Goal: Task Accomplishment & Management: Manage account settings

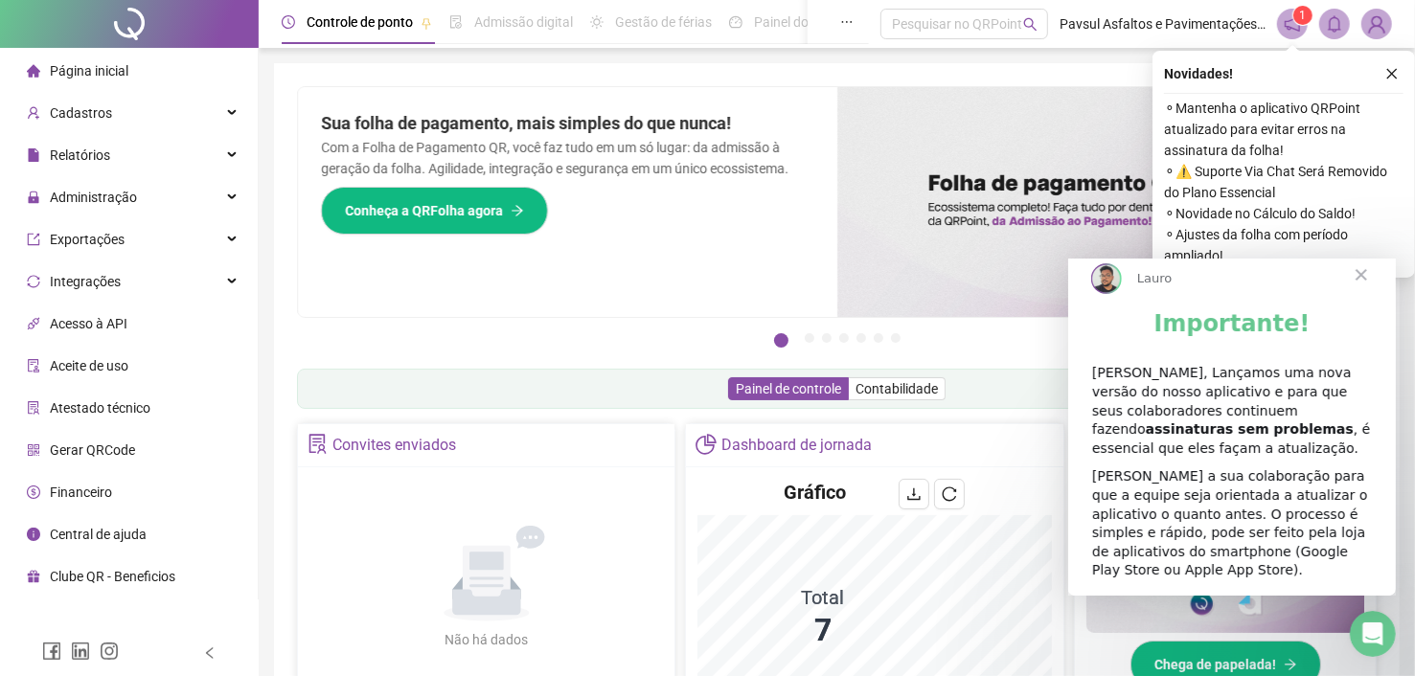
click at [1362, 295] on span "Fechar" at bounding box center [1360, 274] width 69 height 69
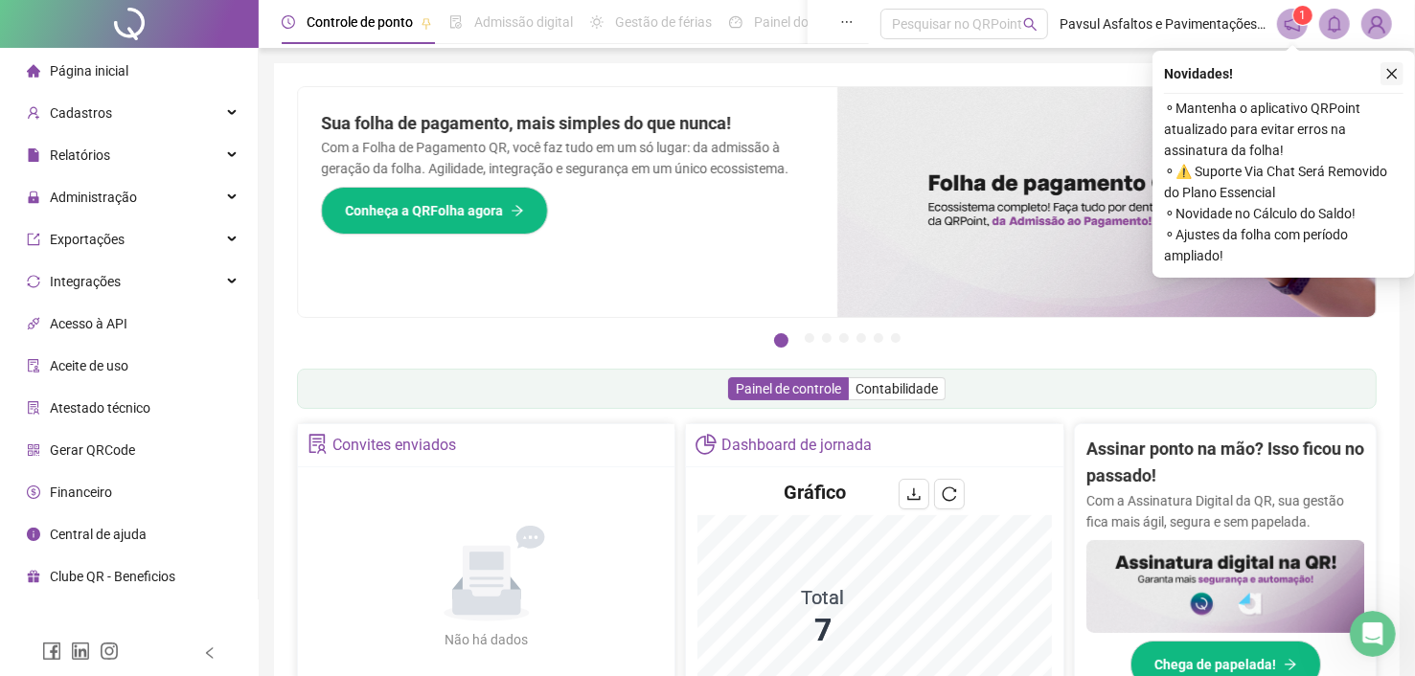
click at [1390, 79] on icon "close" at bounding box center [1391, 73] width 13 height 13
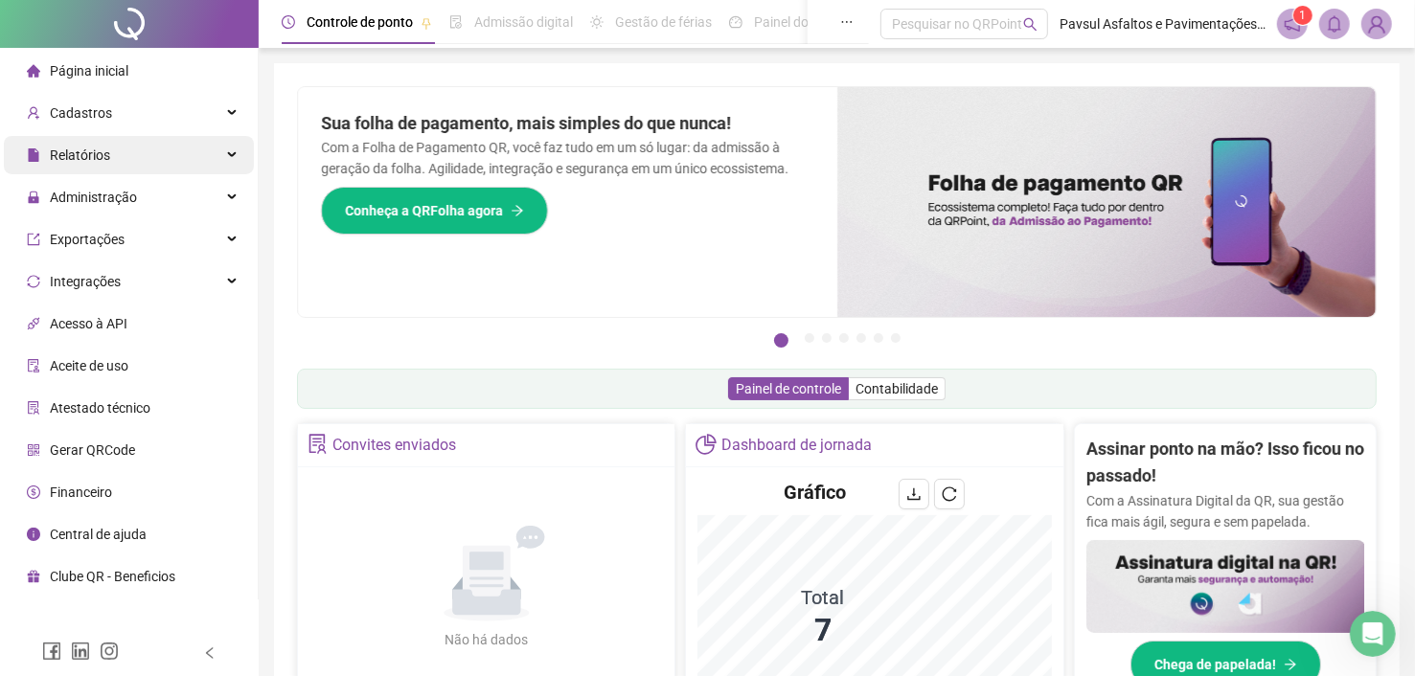
click at [94, 156] on span "Relatórios" at bounding box center [80, 155] width 60 height 15
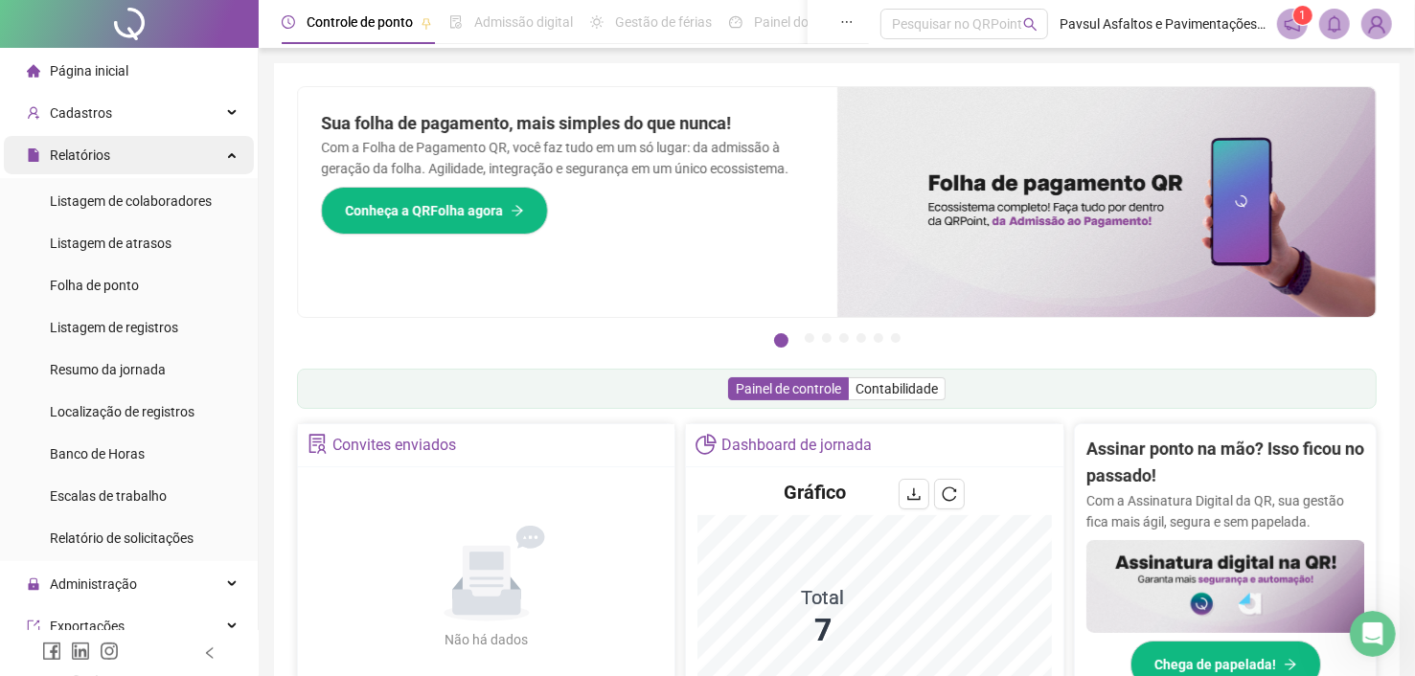
click at [59, 160] on span "Relatórios" at bounding box center [80, 155] width 60 height 15
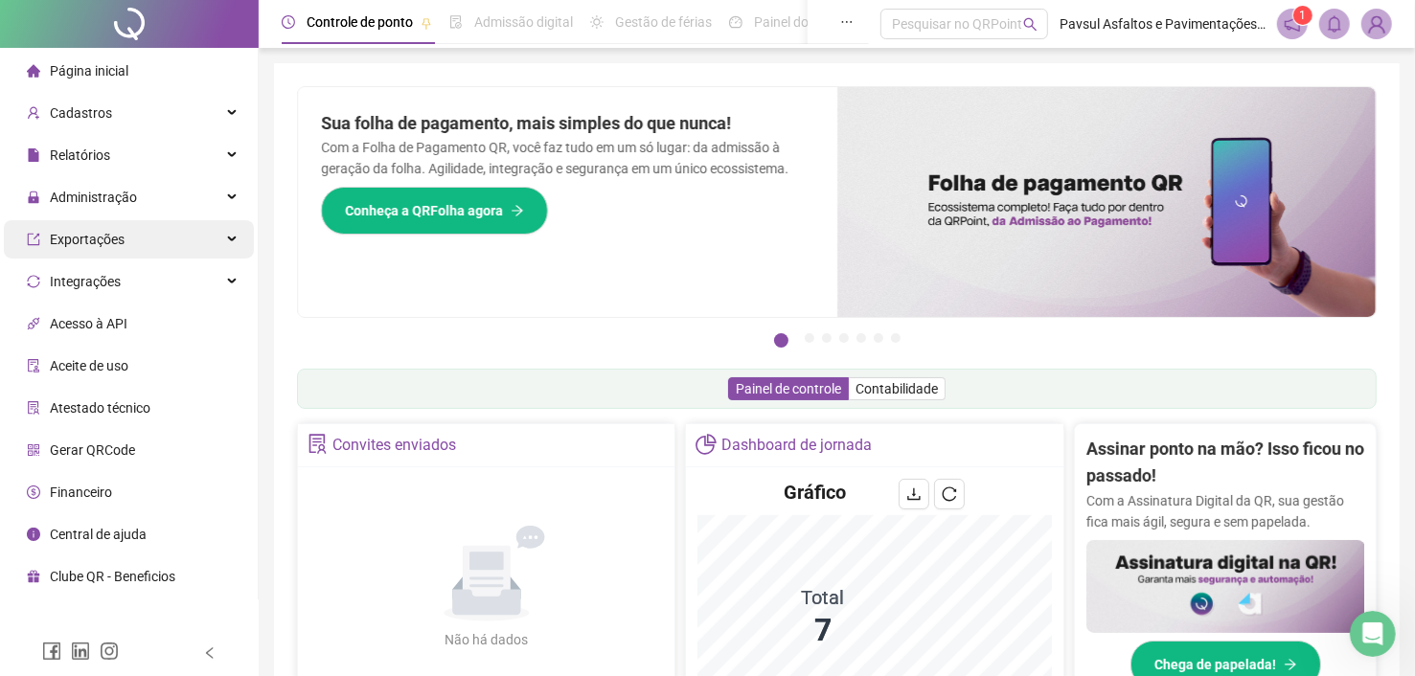
click at [87, 239] on span "Exportações" at bounding box center [87, 239] width 75 height 15
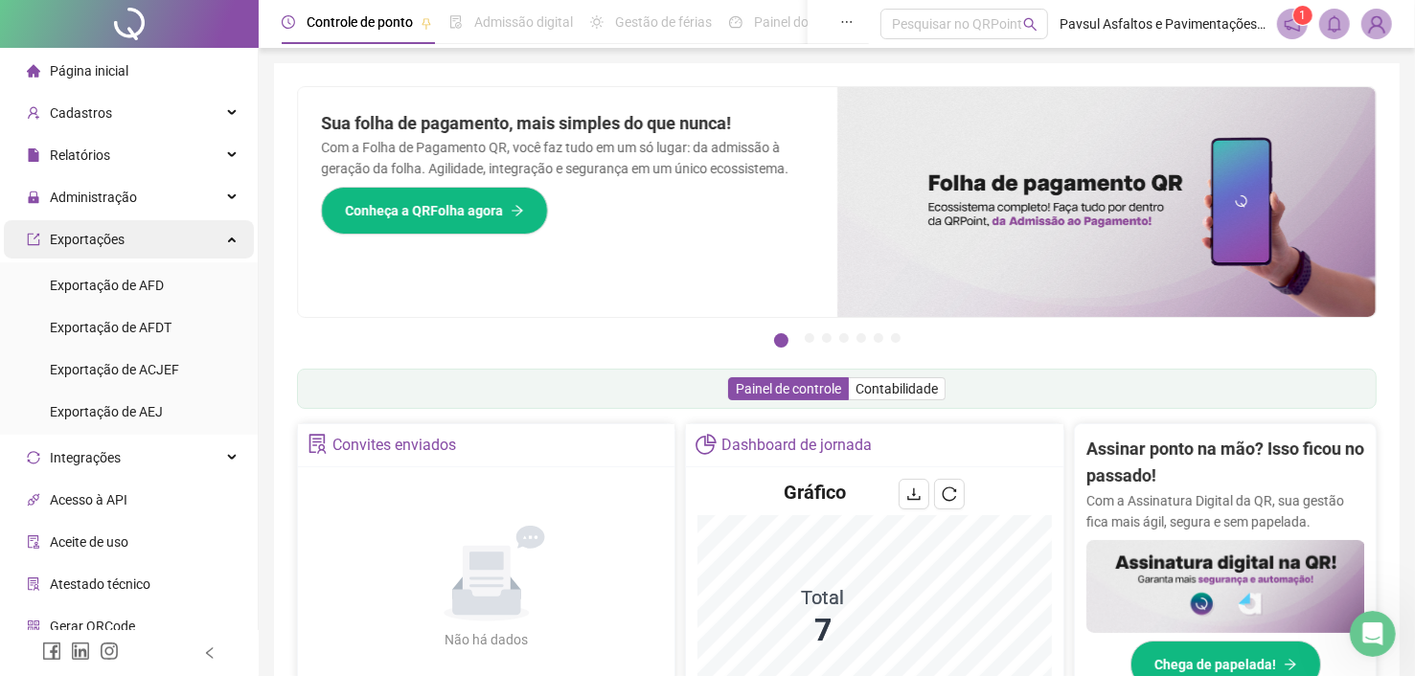
click at [87, 239] on span "Exportações" at bounding box center [87, 239] width 75 height 15
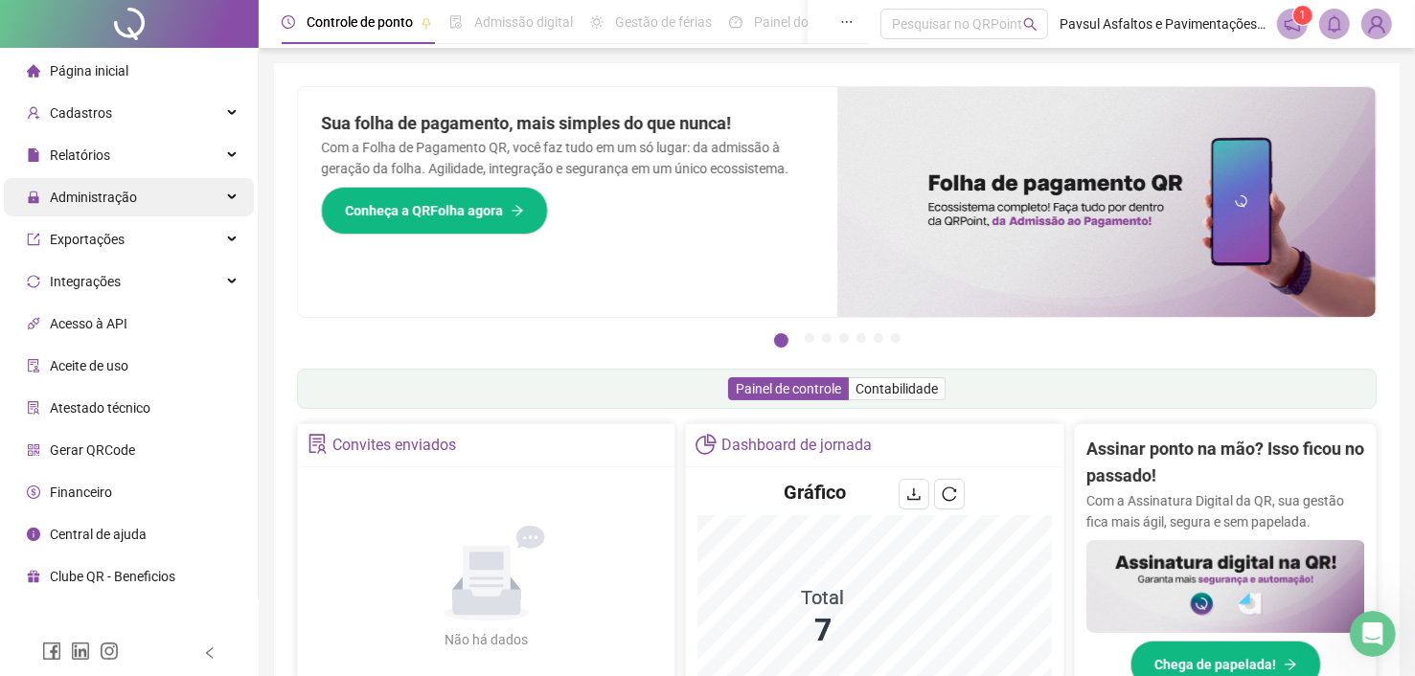
click at [83, 206] on span "Administração" at bounding box center [82, 197] width 110 height 38
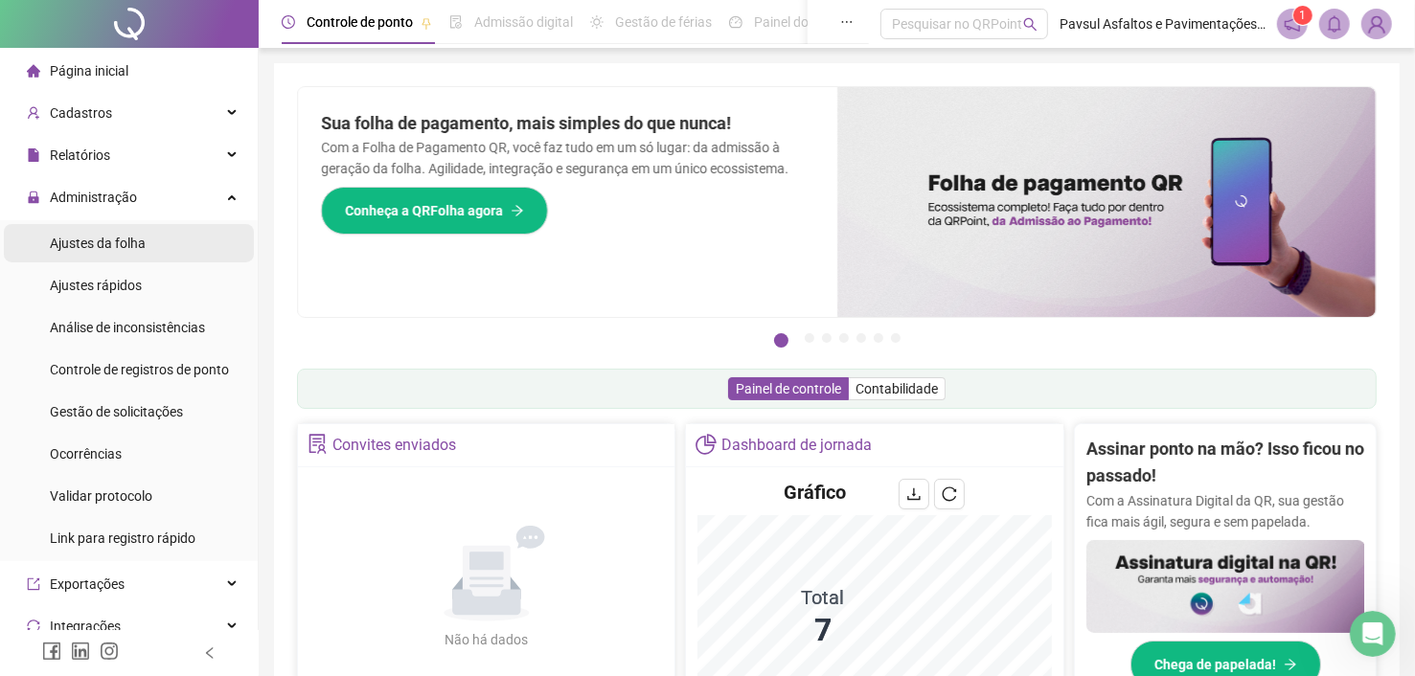
click at [89, 240] on span "Ajustes da folha" at bounding box center [98, 243] width 96 height 15
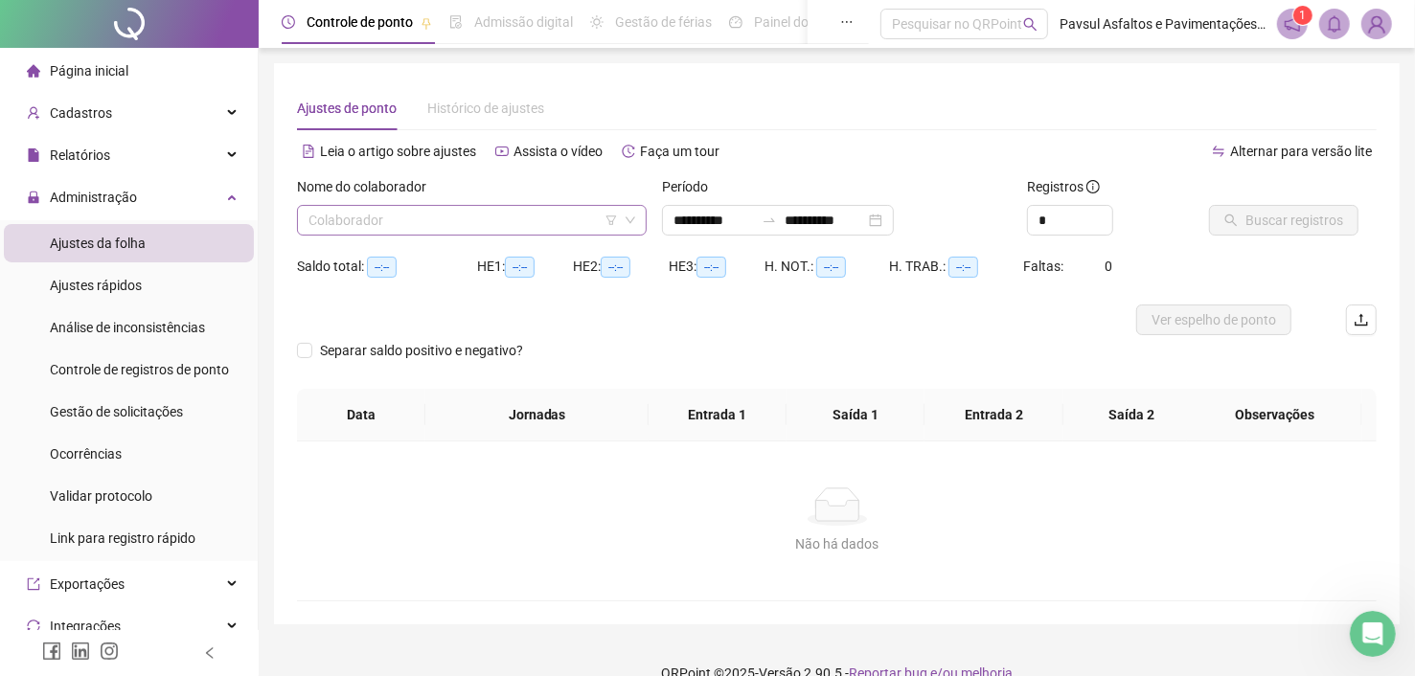
click at [427, 217] on input "search" at bounding box center [463, 220] width 309 height 29
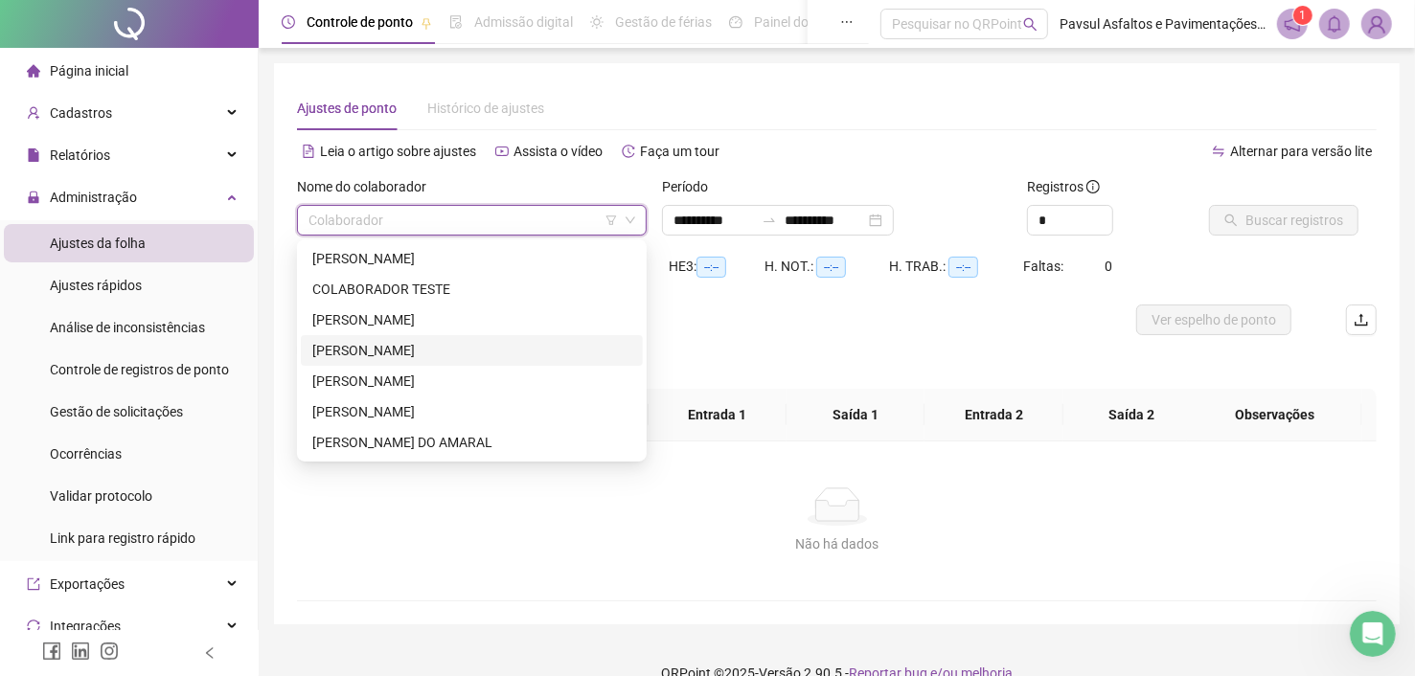
click at [377, 354] on div "[PERSON_NAME]" at bounding box center [471, 350] width 319 height 21
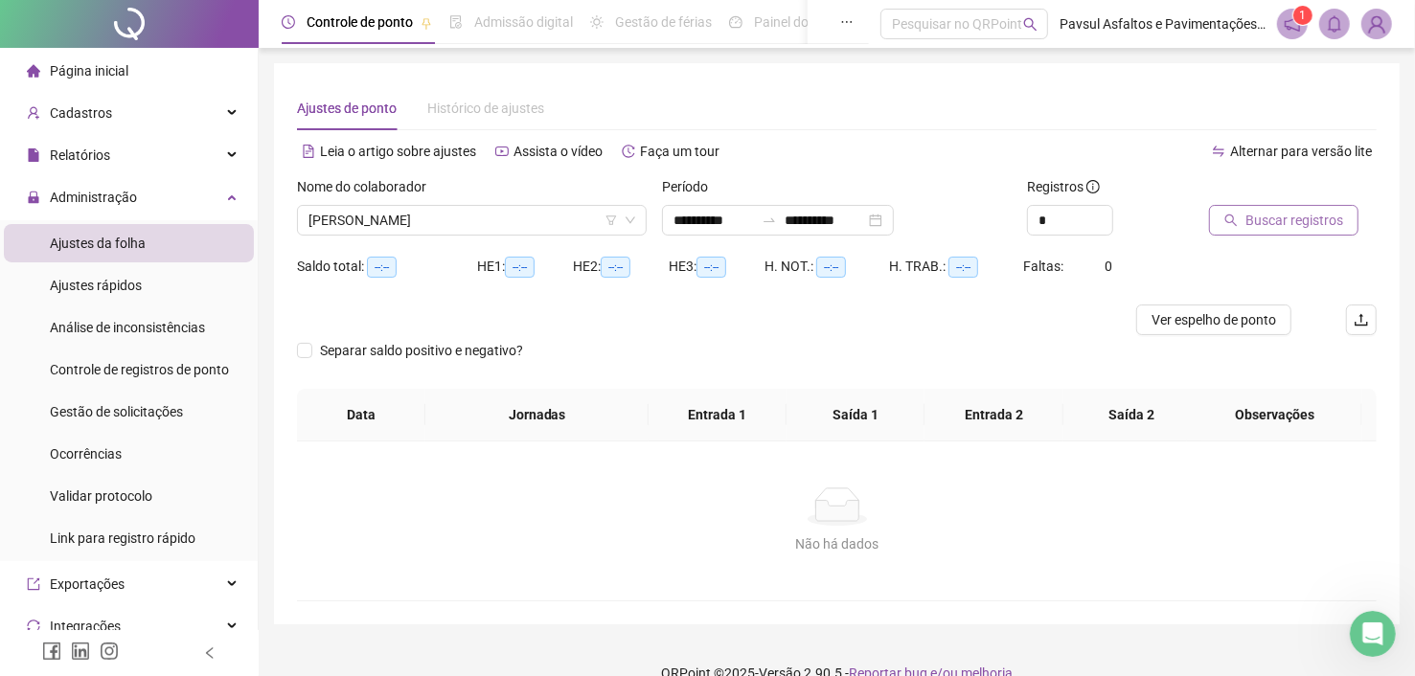
click at [1232, 229] on button "Buscar registros" at bounding box center [1283, 220] width 149 height 31
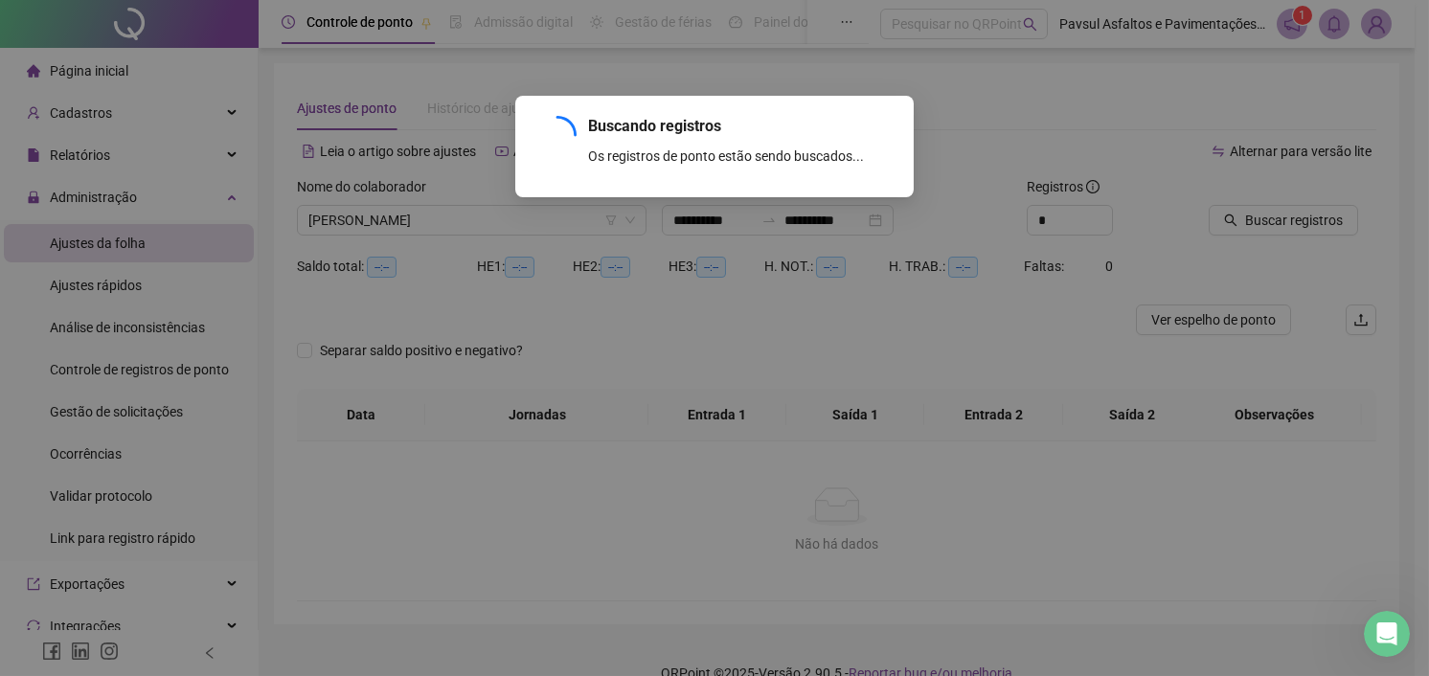
type input "**********"
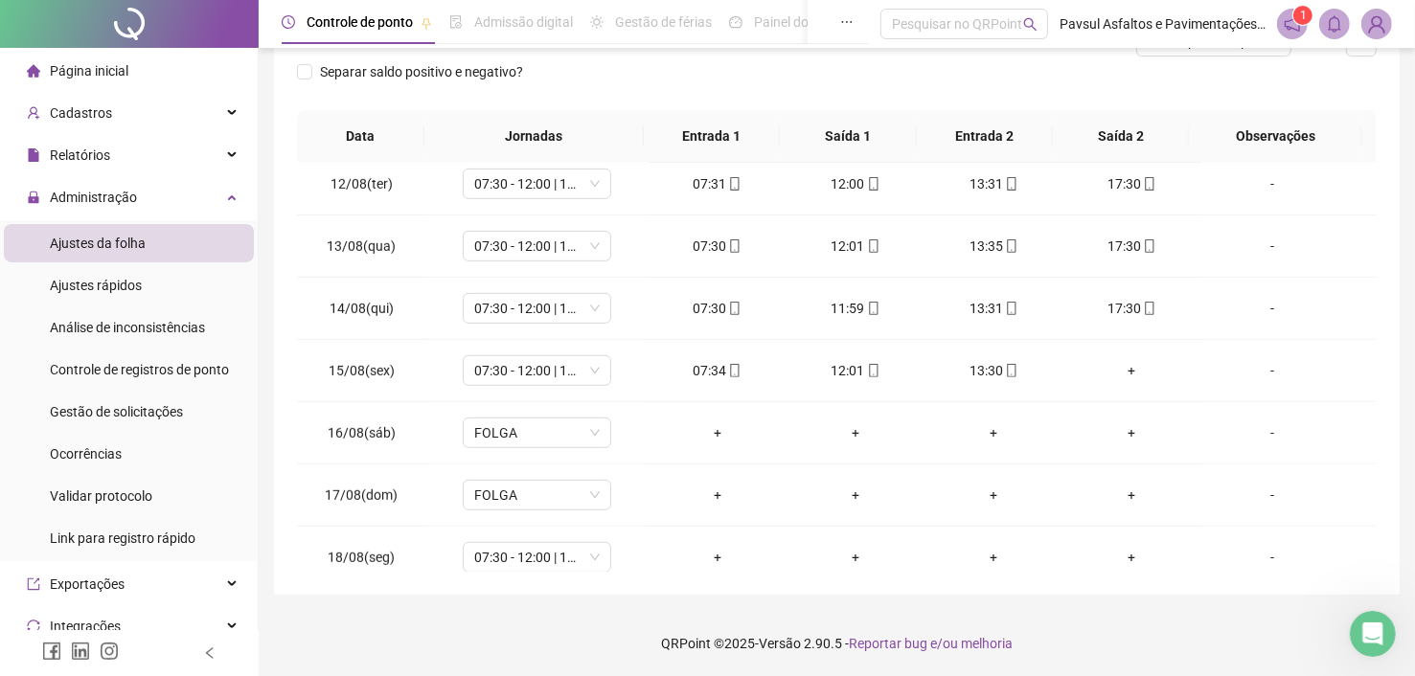
scroll to position [707, 0]
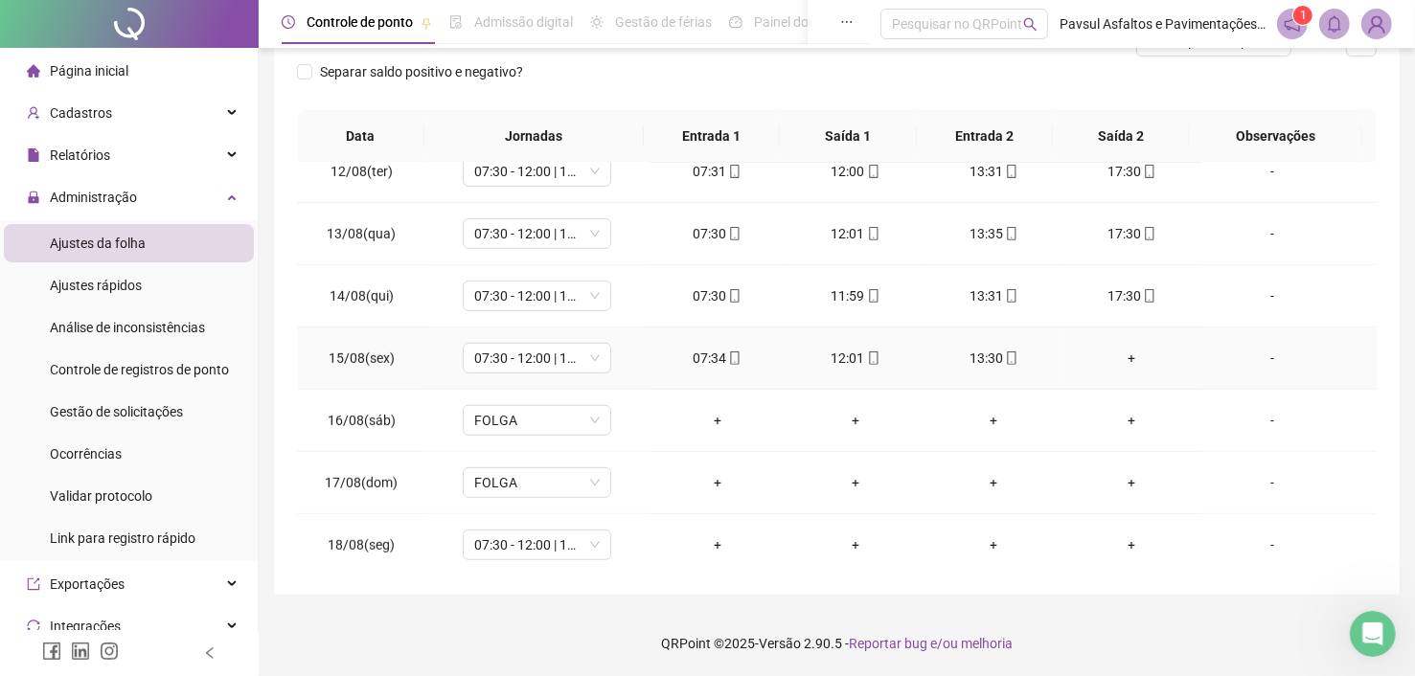
click at [1091, 357] on div "+" at bounding box center [1131, 358] width 107 height 21
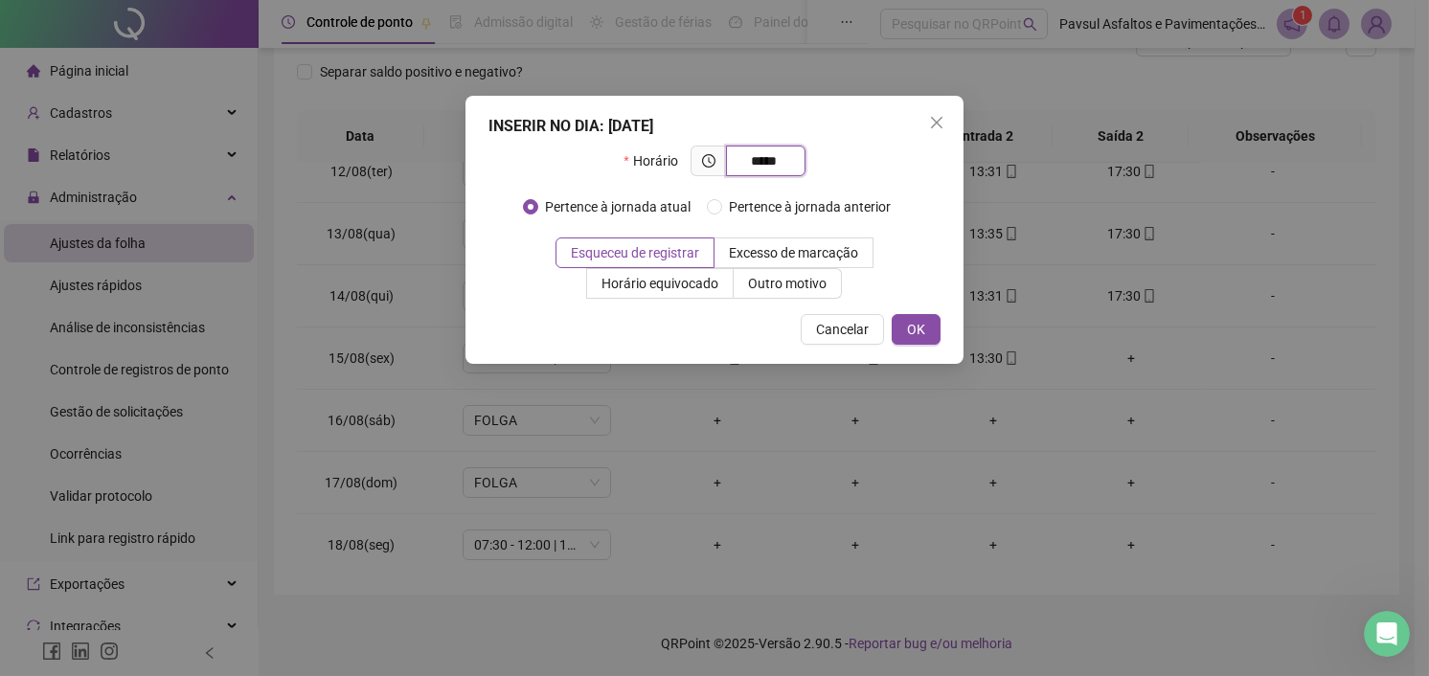
type input "*****"
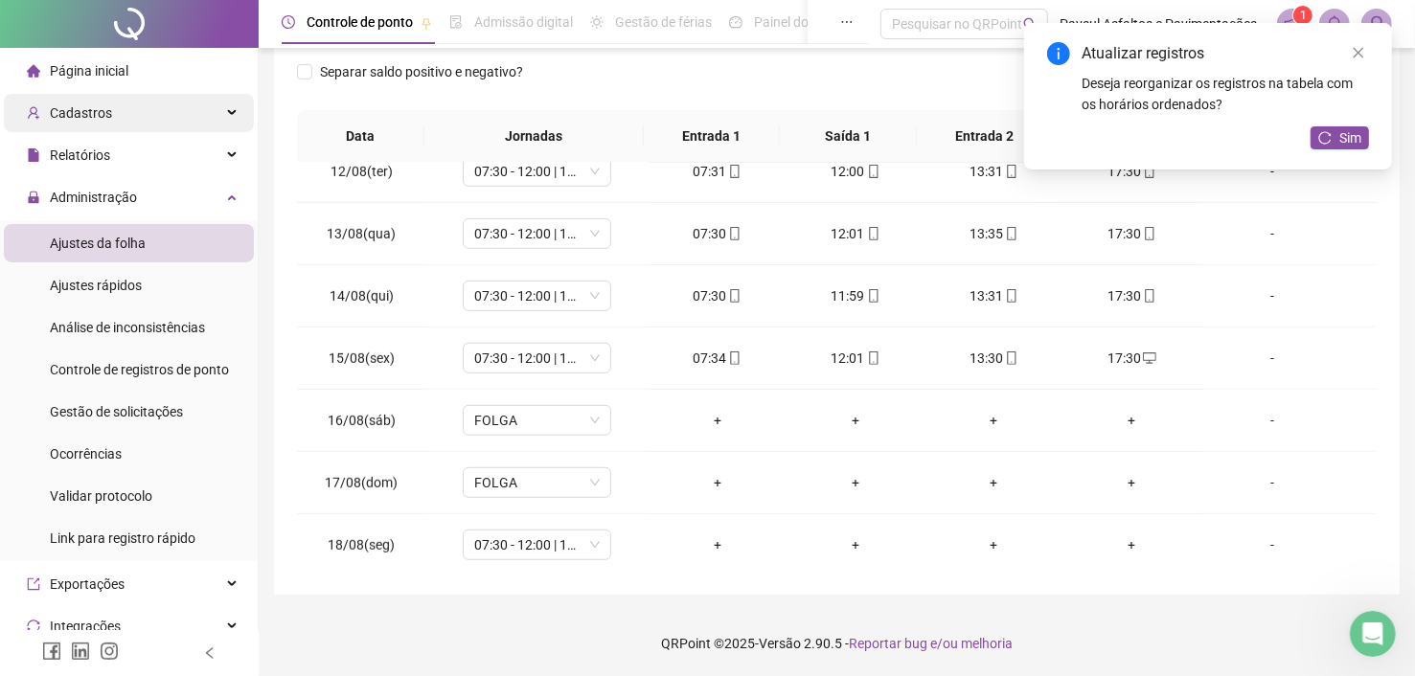
click at [77, 114] on span "Cadastros" at bounding box center [81, 112] width 62 height 15
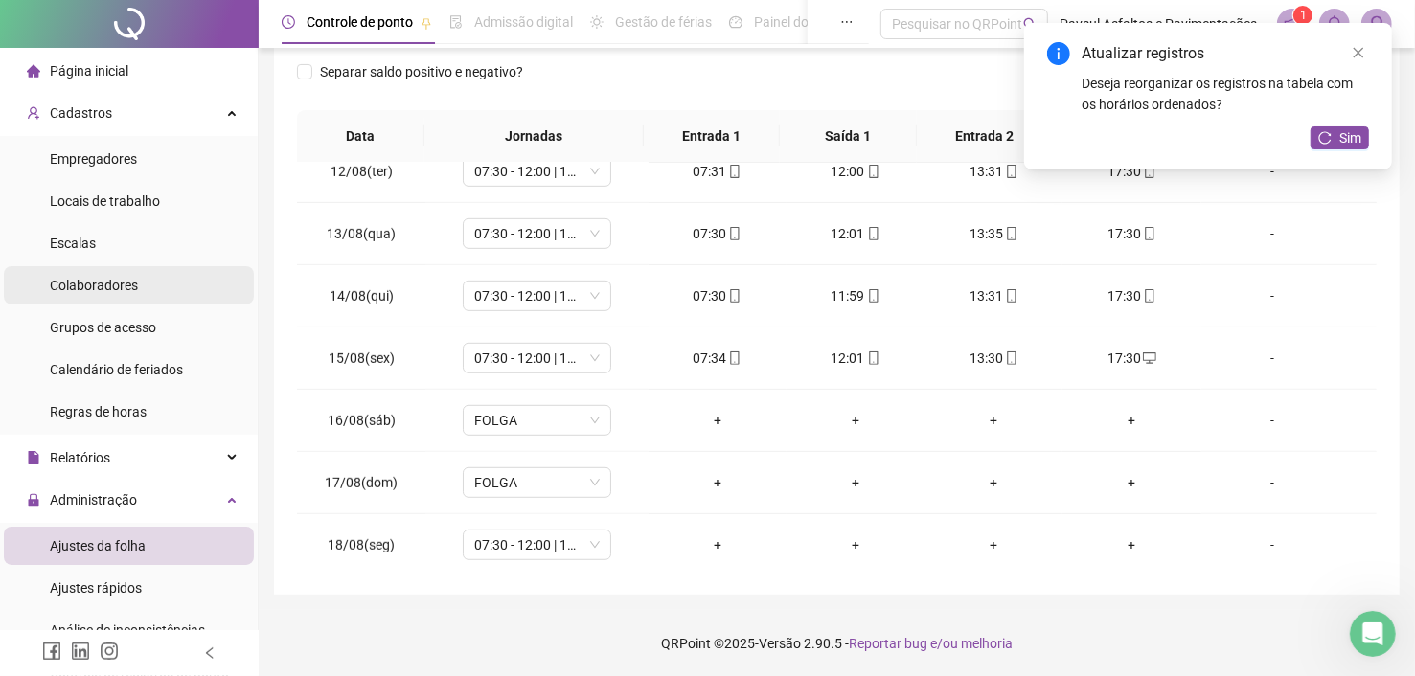
click at [89, 270] on div "Colaboradores" at bounding box center [94, 285] width 88 height 38
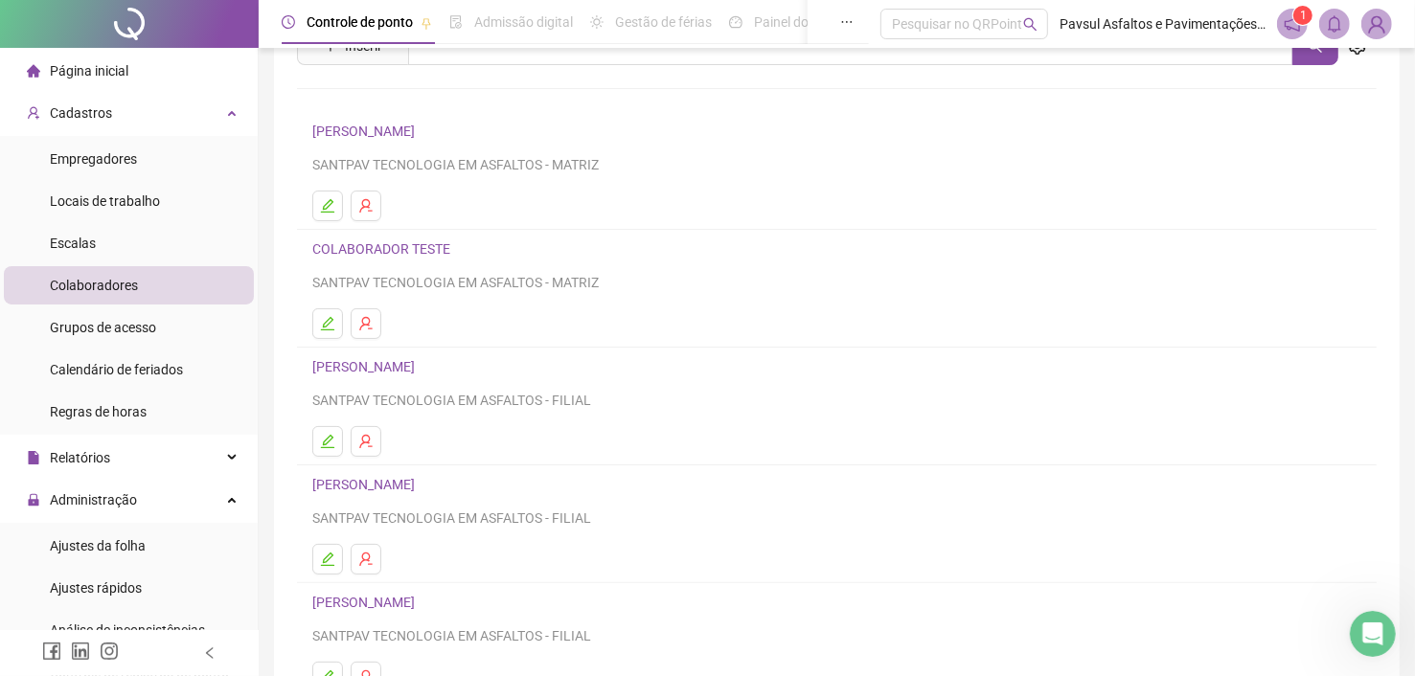
scroll to position [248, 0]
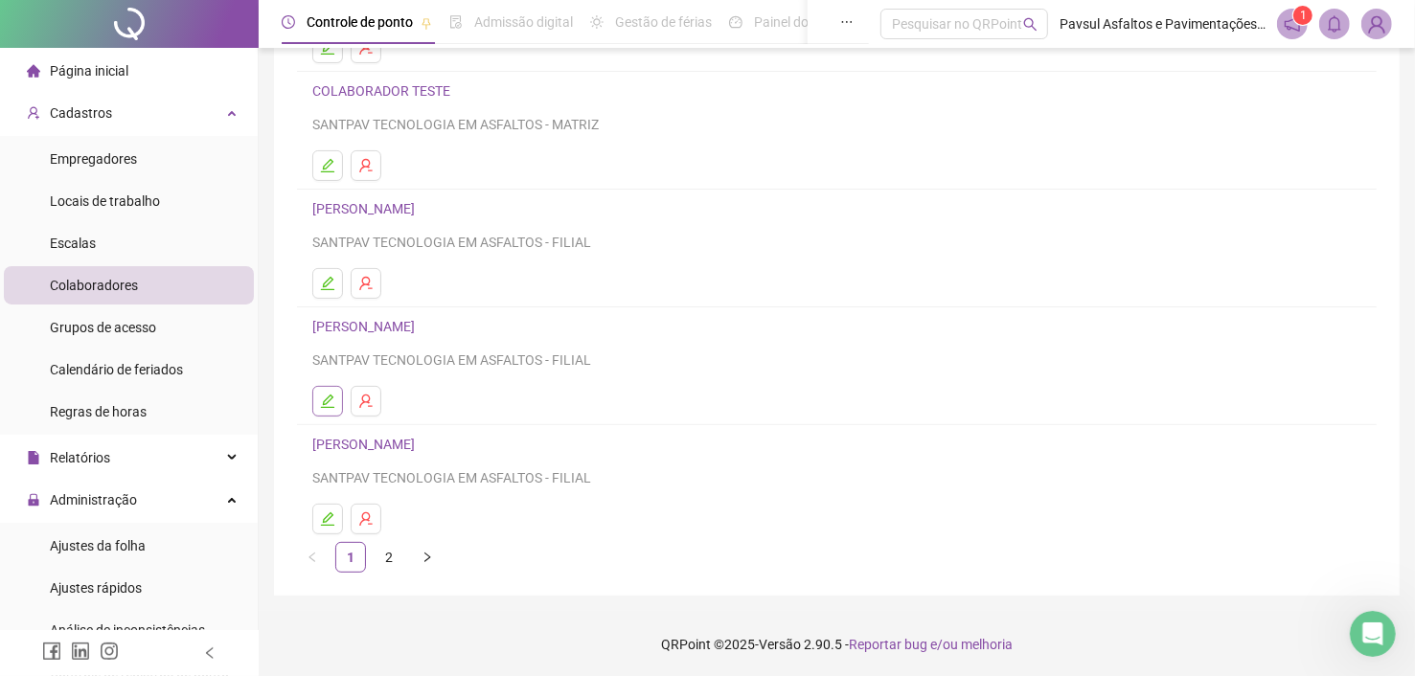
click at [322, 402] on icon "edit" at bounding box center [327, 401] width 15 height 15
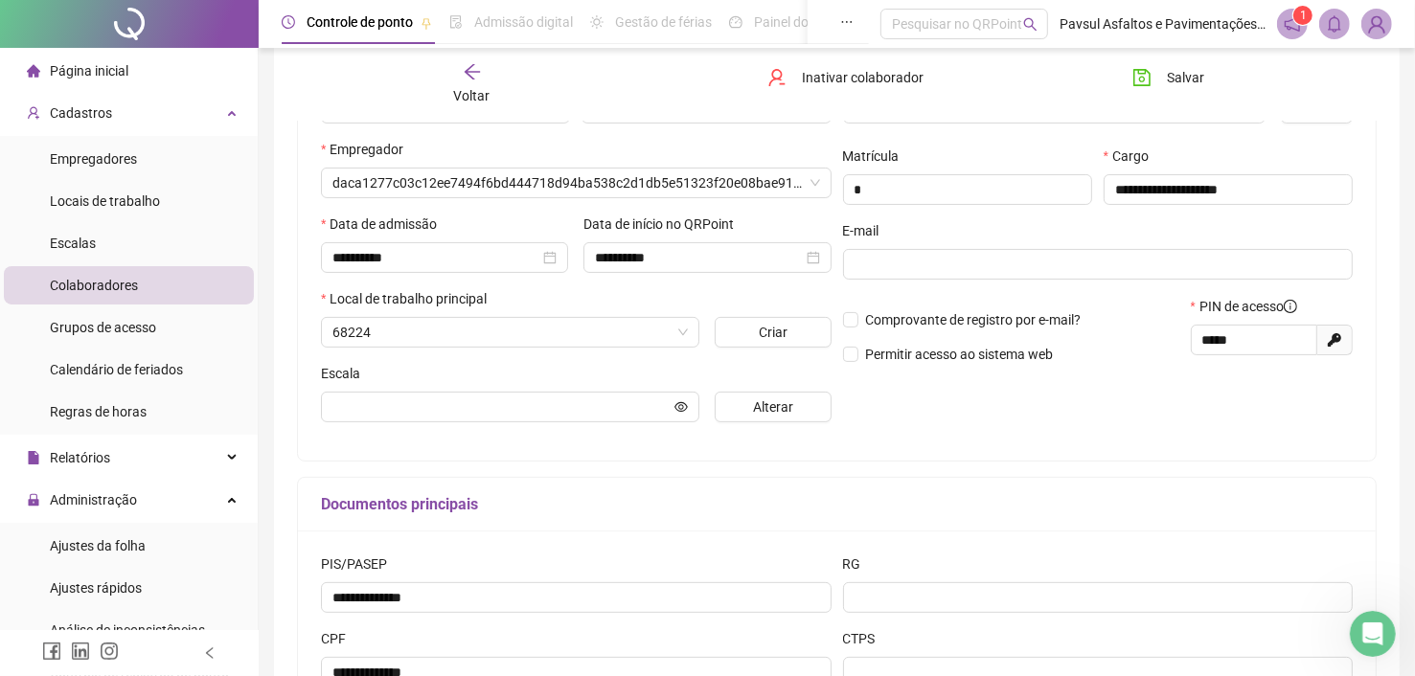
scroll to position [258, 0]
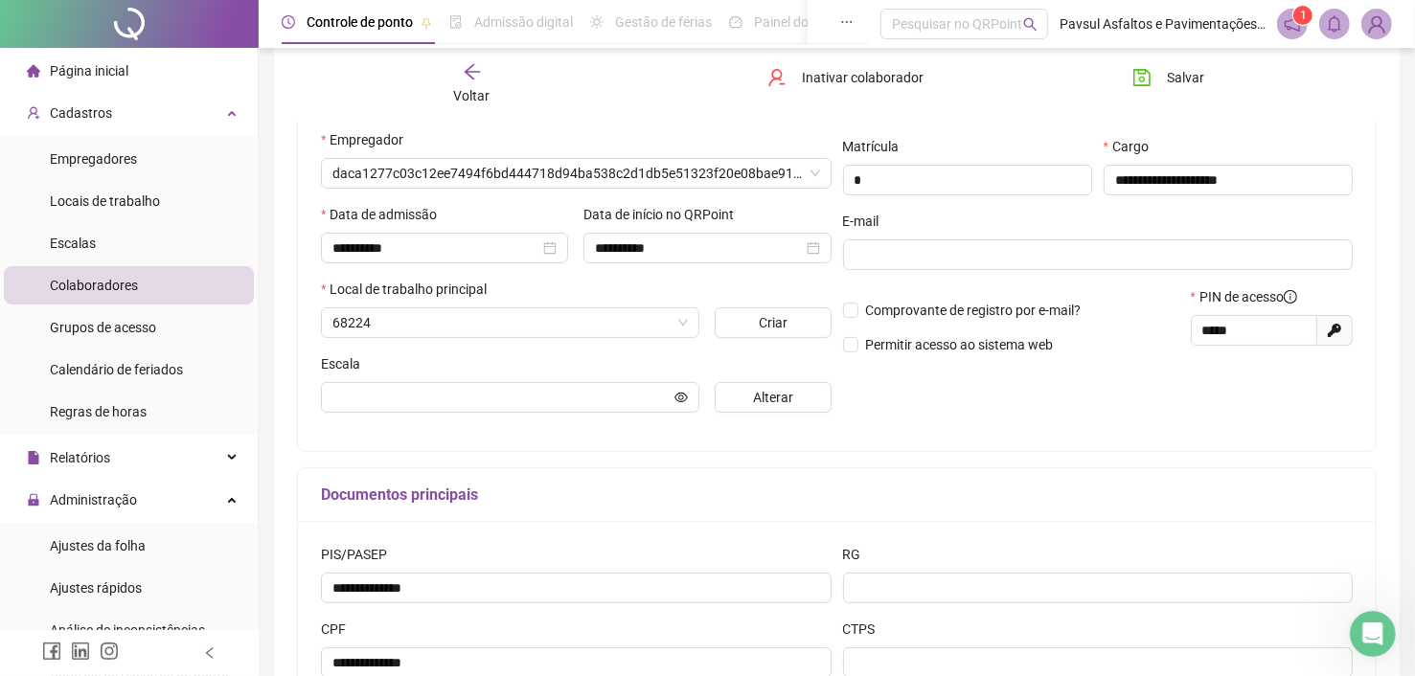
type input "**********"
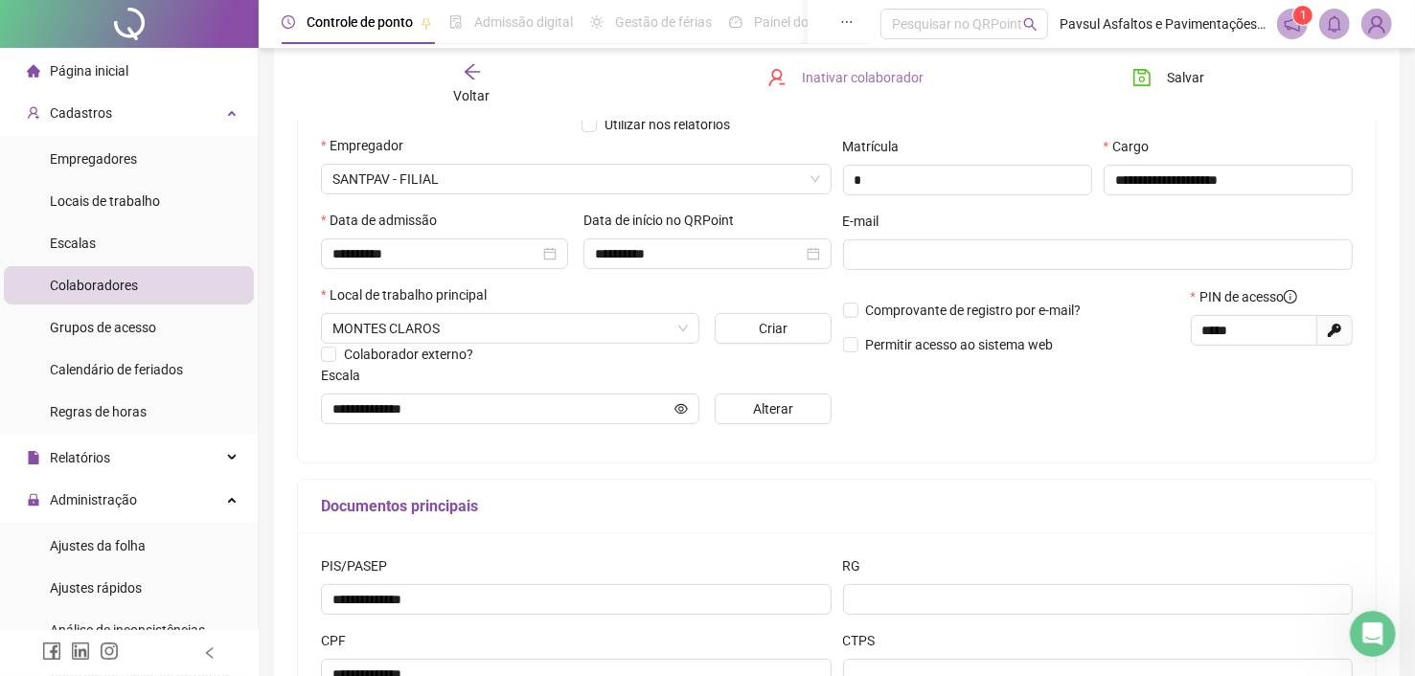
click at [819, 80] on span "Inativar colaborador" at bounding box center [863, 77] width 122 height 21
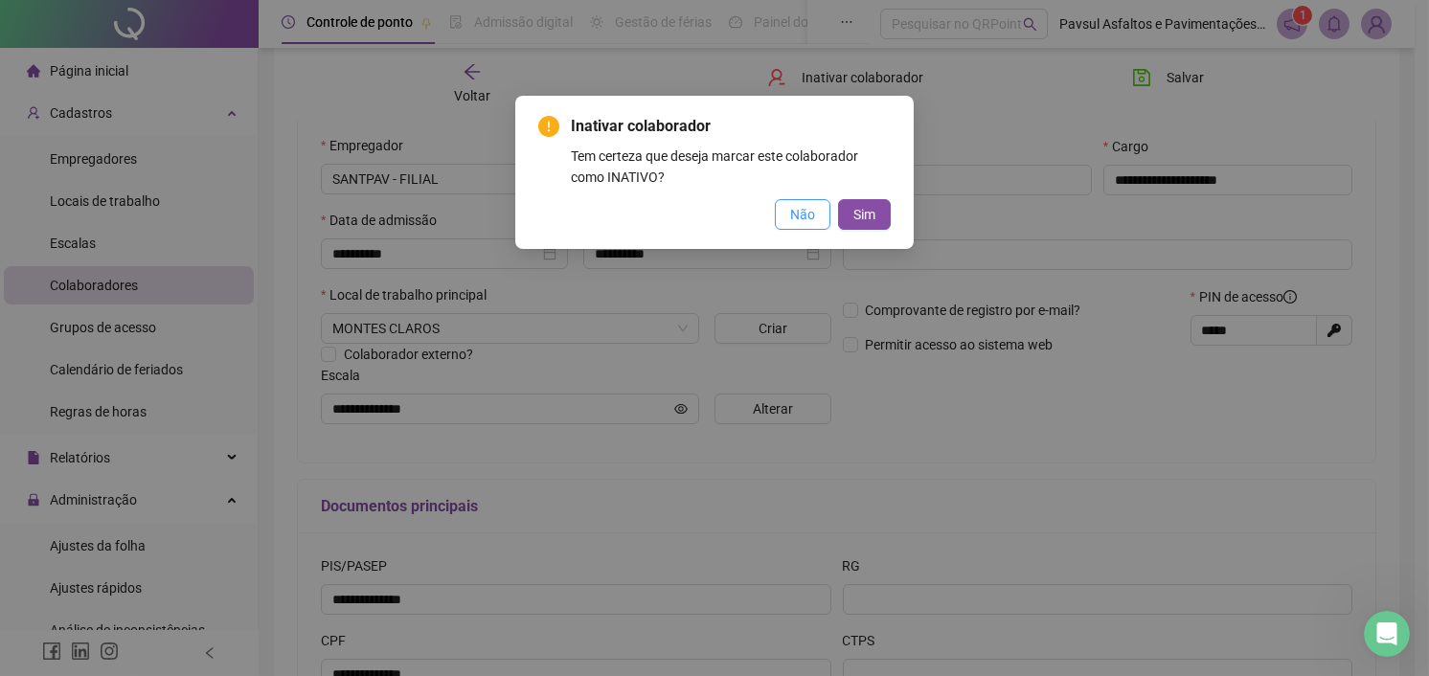
click at [819, 210] on button "Não" at bounding box center [803, 214] width 56 height 31
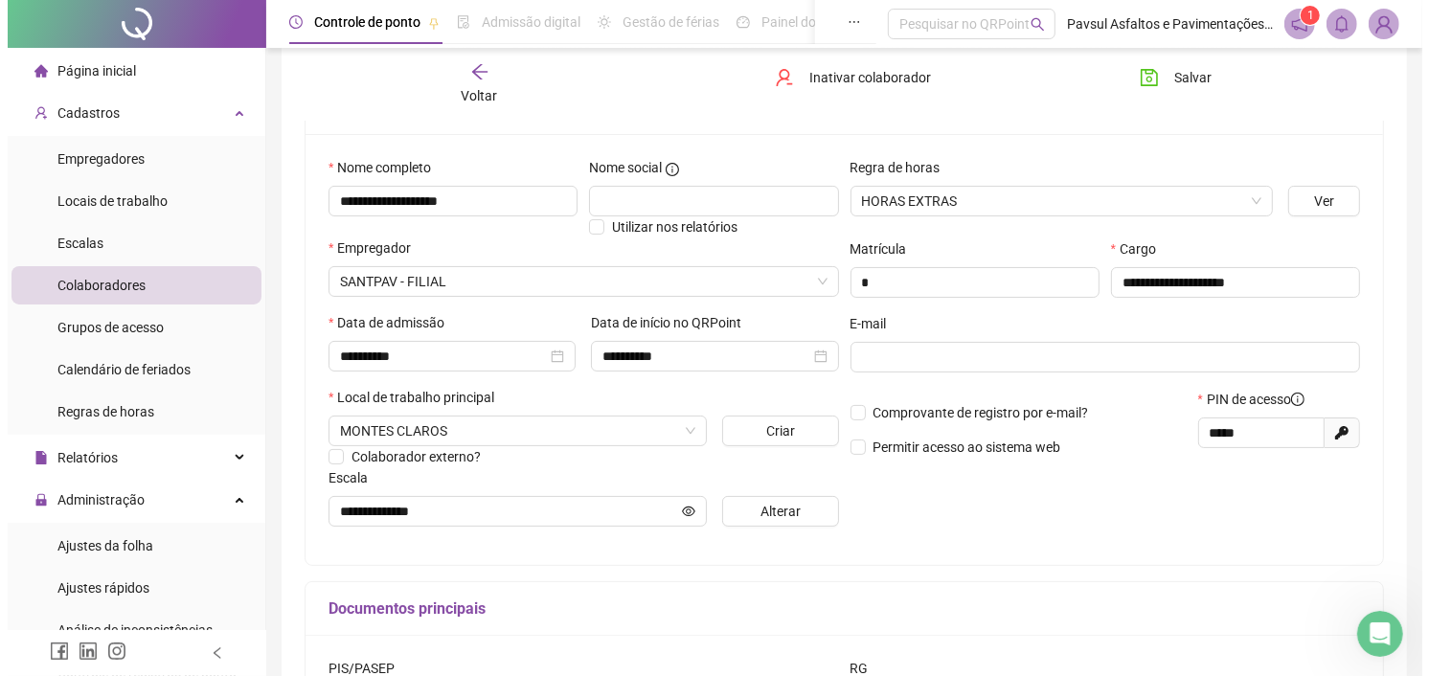
scroll to position [129, 0]
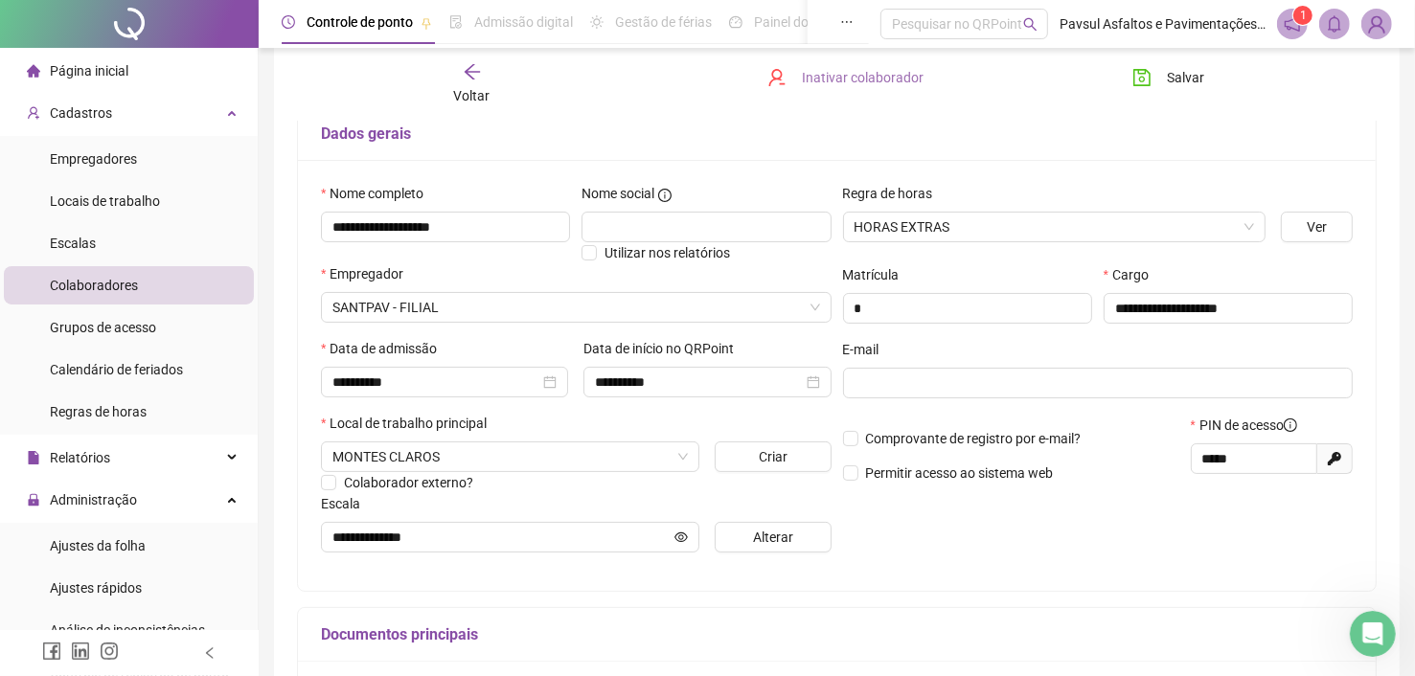
click at [832, 83] on span "Inativar colaborador" at bounding box center [863, 77] width 122 height 21
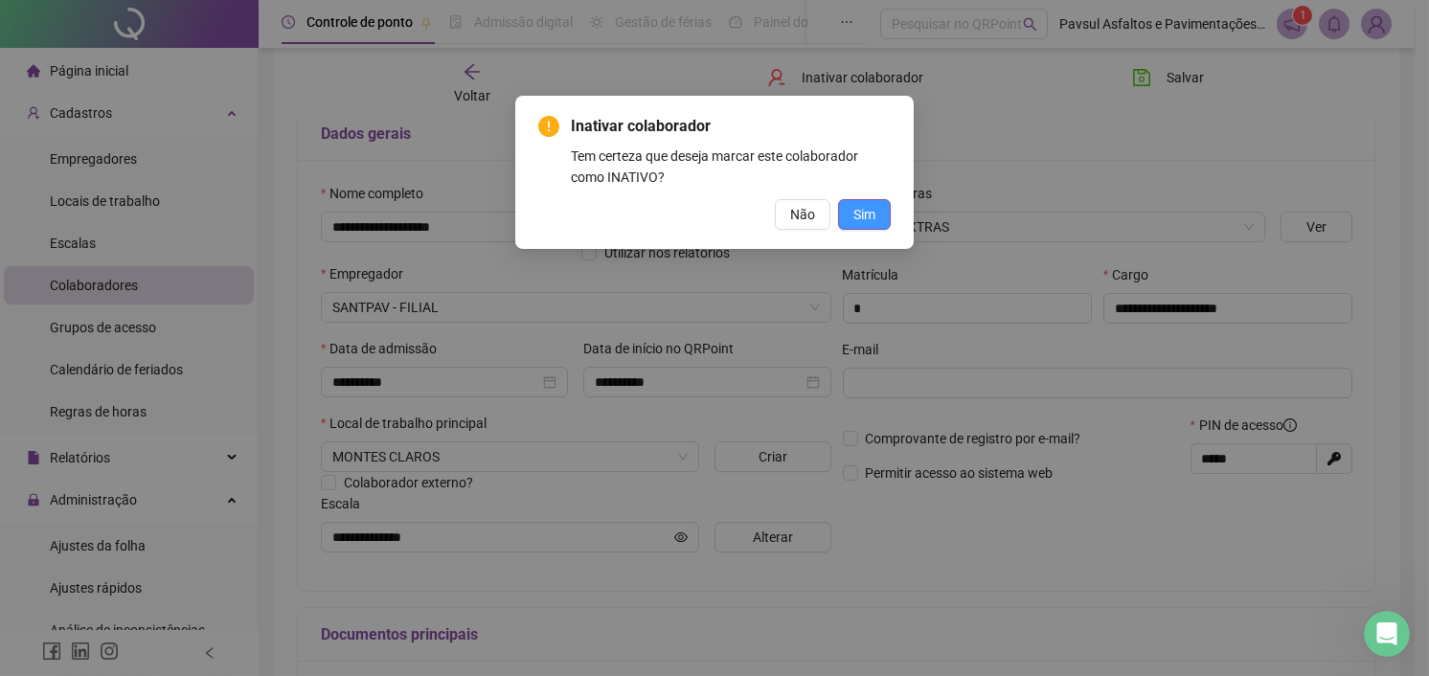
click at [856, 215] on span "Sim" at bounding box center [865, 214] width 22 height 21
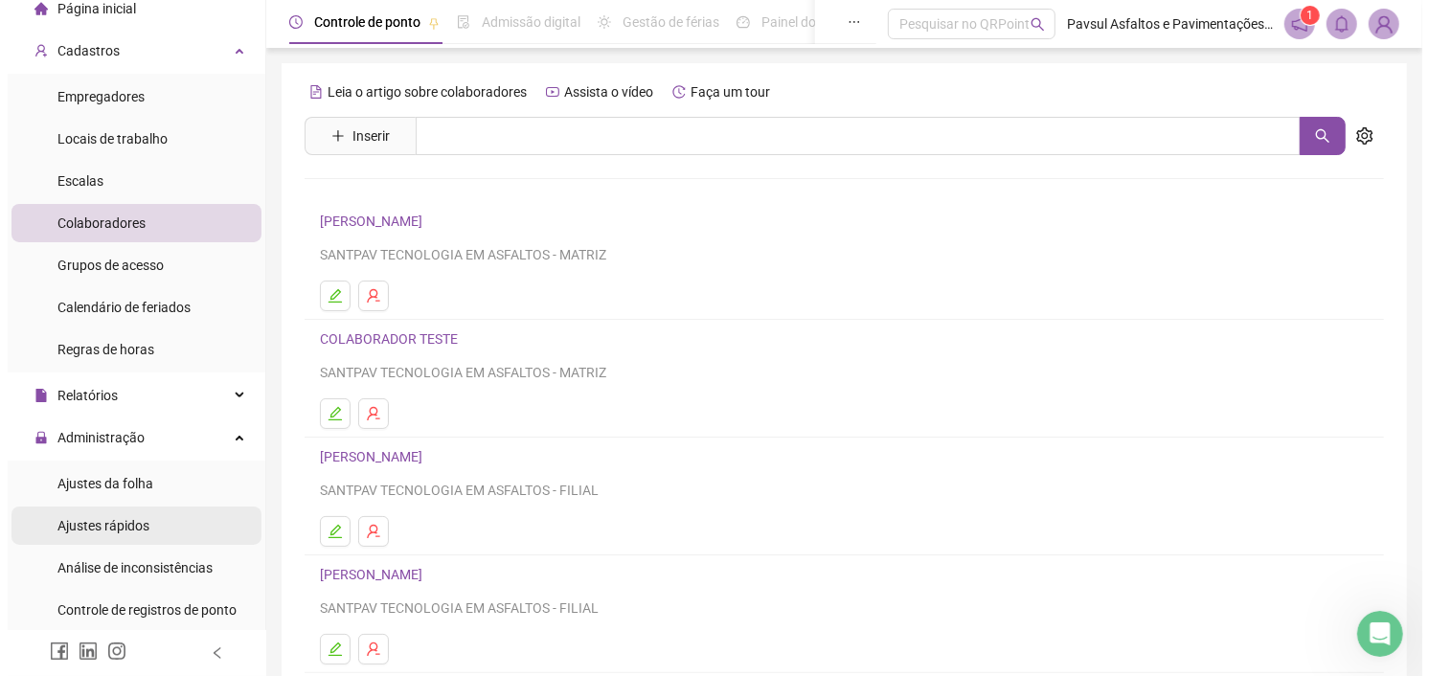
scroll to position [96, 0]
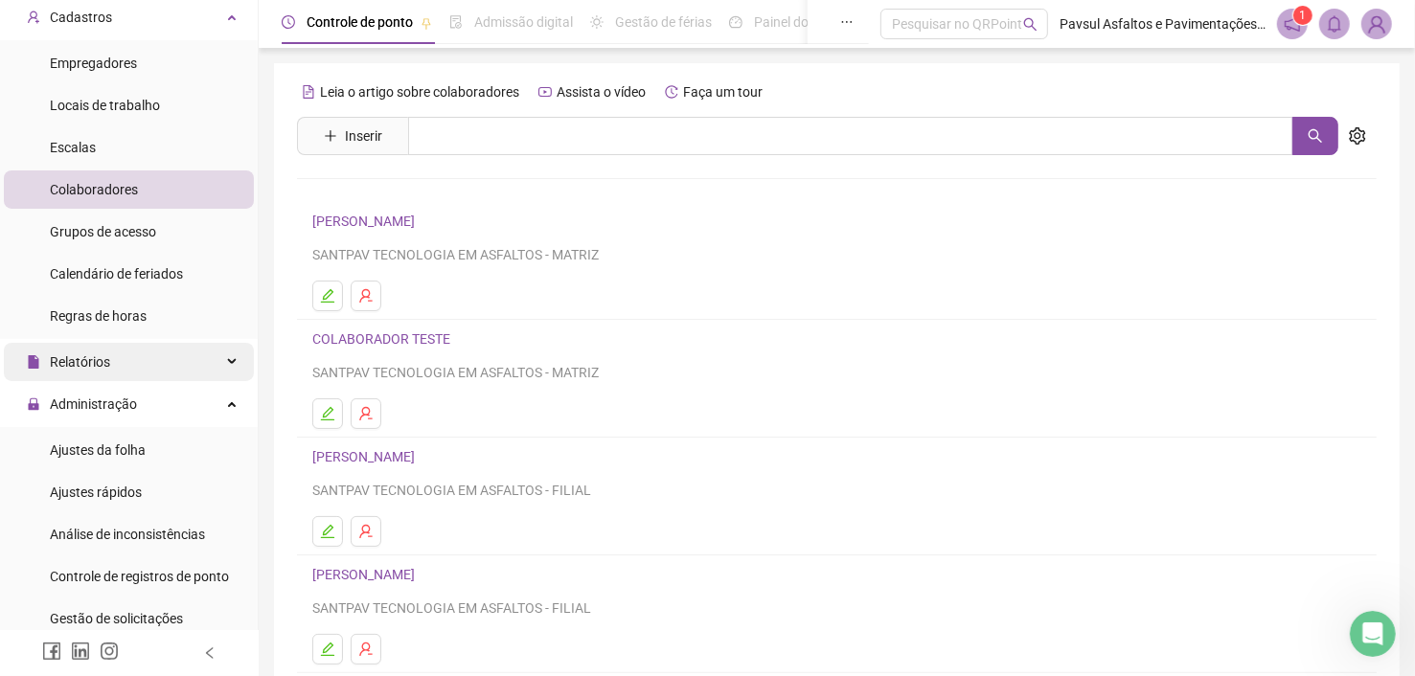
click at [96, 354] on span "Relatórios" at bounding box center [80, 361] width 60 height 15
click at [95, 363] on span "Relatórios" at bounding box center [80, 361] width 60 height 15
click at [103, 345] on span "Relatórios" at bounding box center [68, 362] width 83 height 38
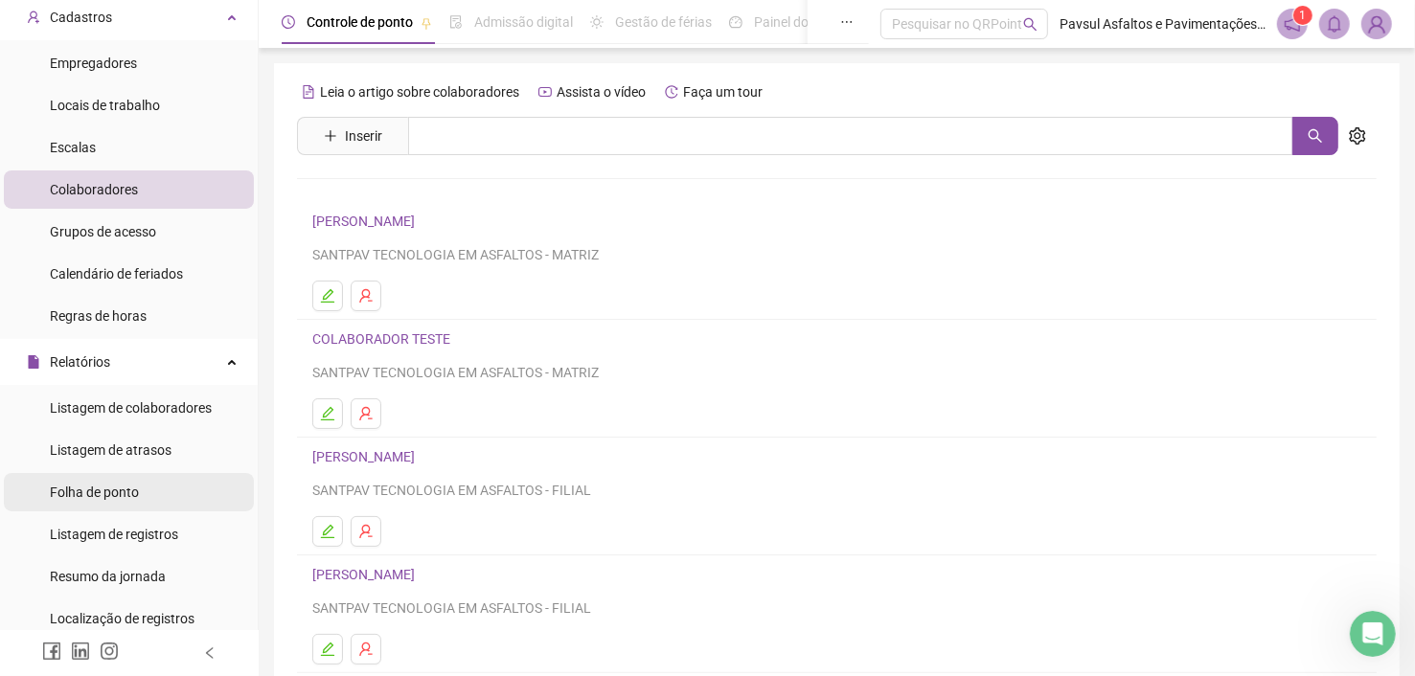
click at [119, 480] on div "Folha de ponto" at bounding box center [94, 492] width 89 height 38
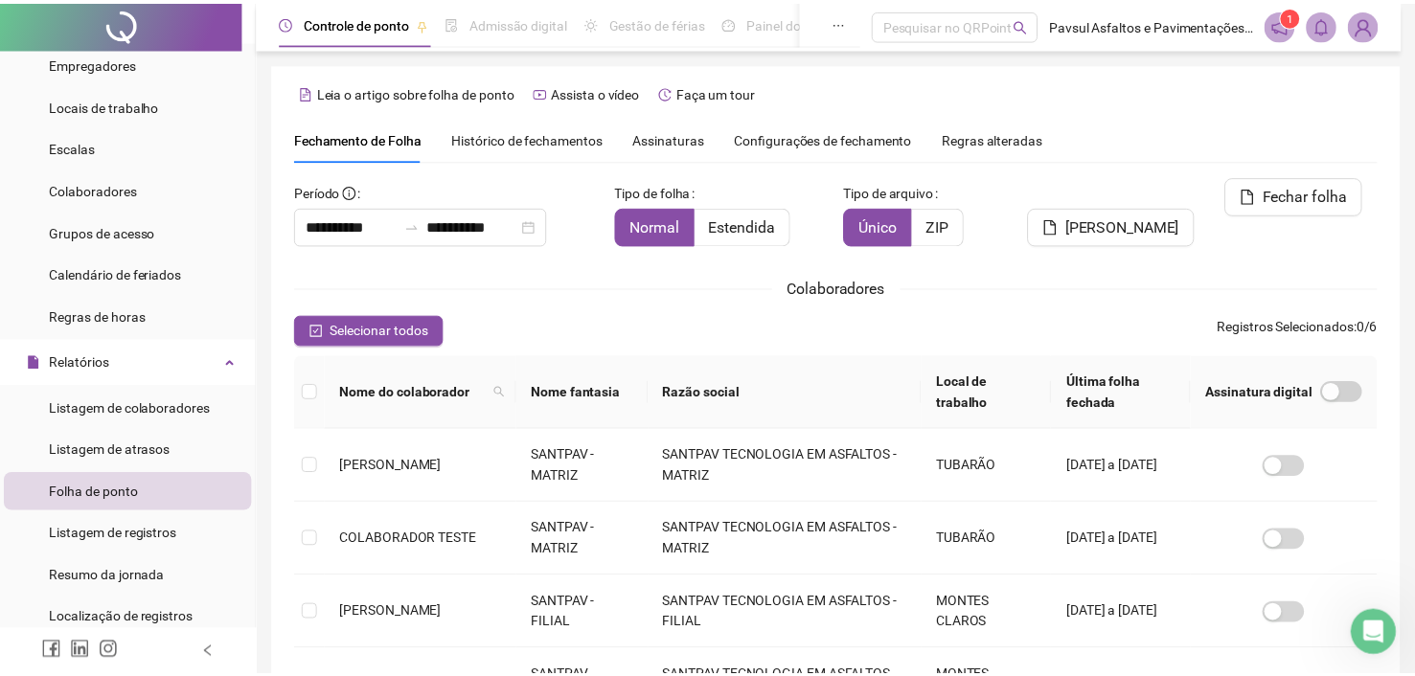
scroll to position [54, 0]
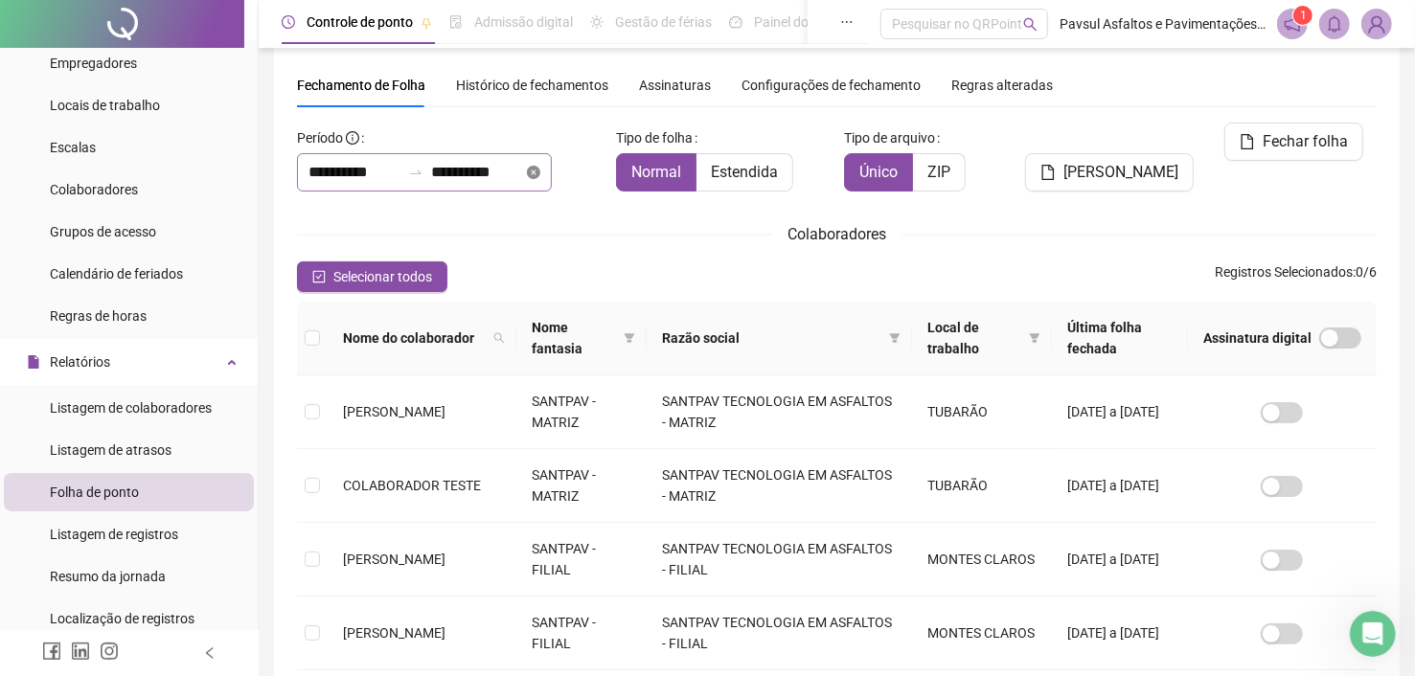
click at [540, 171] on icon "close-circle" at bounding box center [533, 172] width 13 height 13
click at [552, 173] on div at bounding box center [424, 172] width 255 height 38
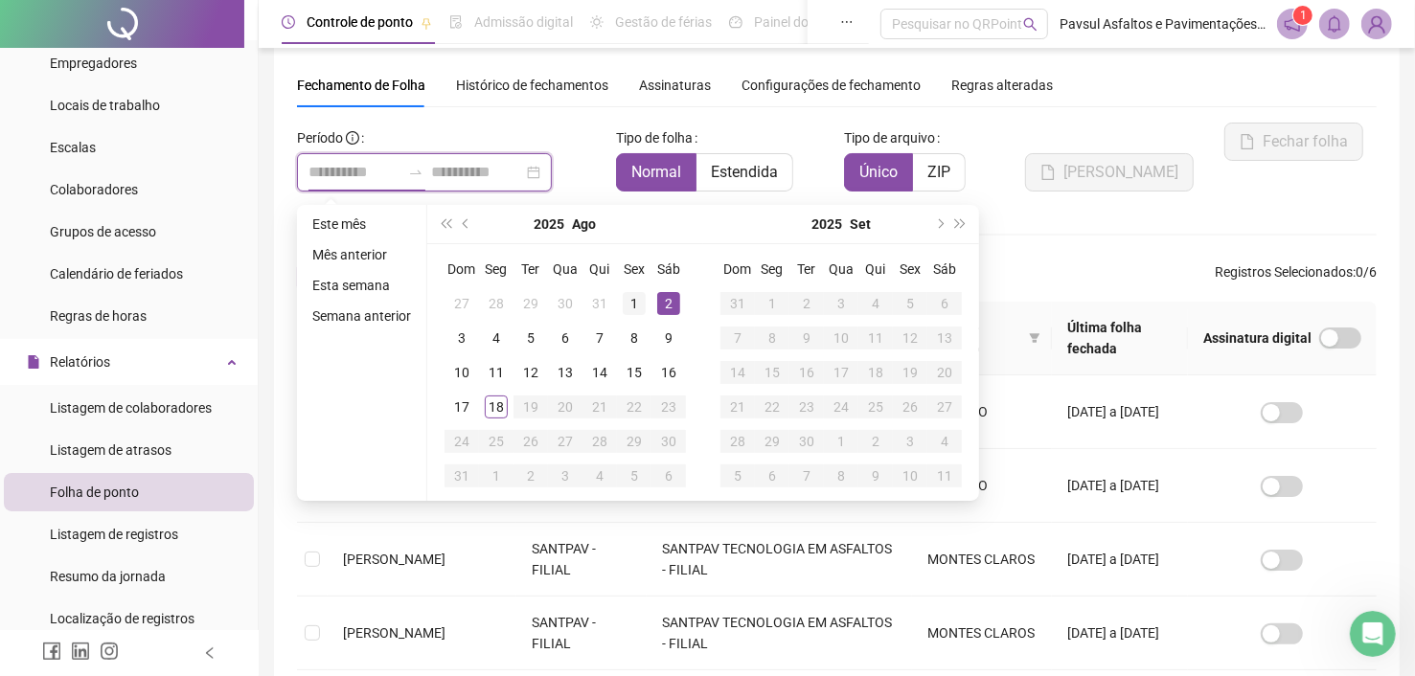
type input "**********"
click at [645, 296] on td "1" at bounding box center [634, 303] width 34 height 34
type input "**********"
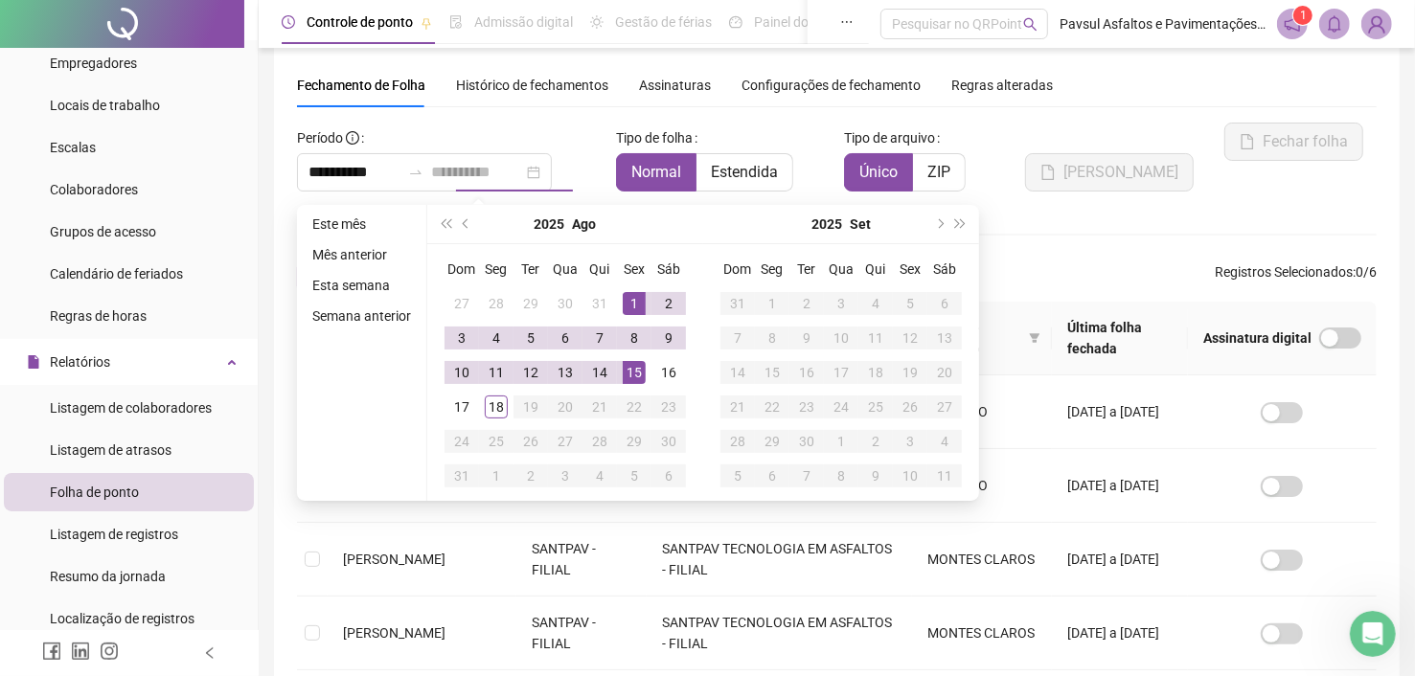
click at [627, 377] on div "15" at bounding box center [634, 372] width 23 height 23
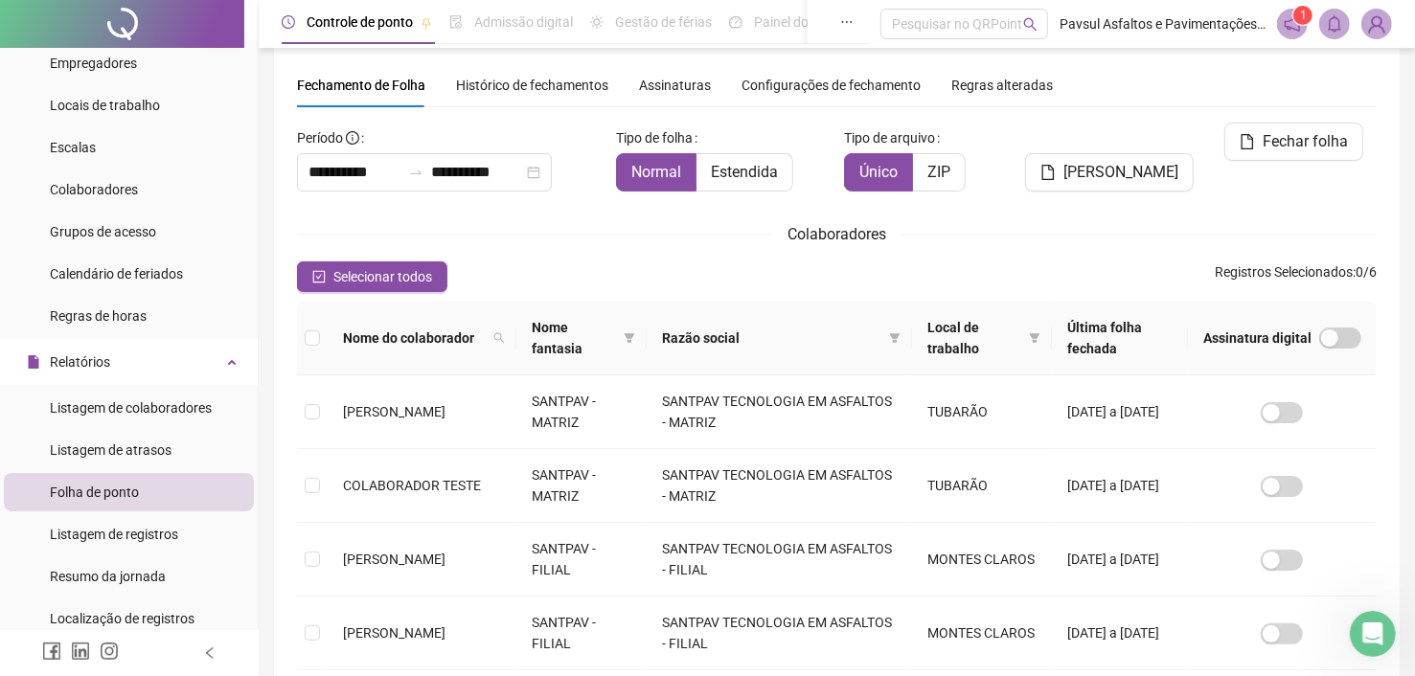
click at [1077, 203] on div "[PERSON_NAME]" at bounding box center [1110, 165] width 183 height 84
click at [73, 190] on span "Colaboradores" at bounding box center [94, 189] width 88 height 15
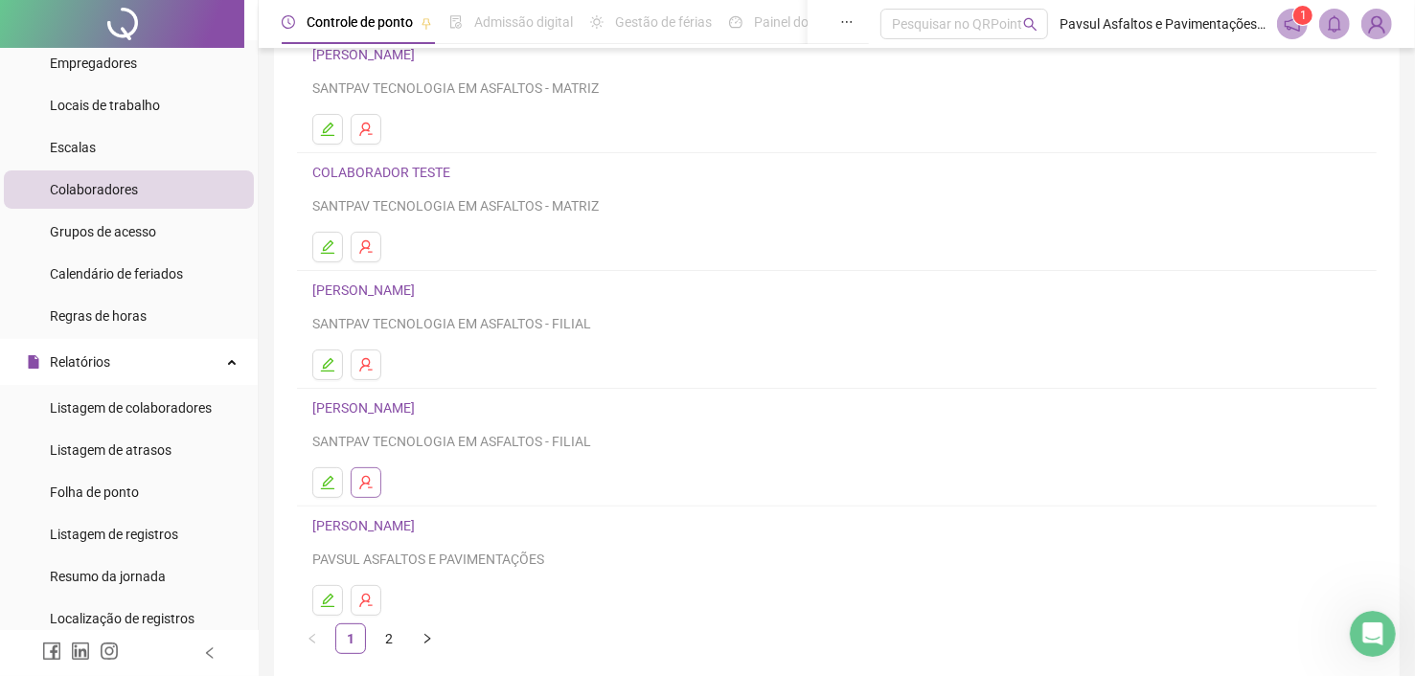
scroll to position [248, 0]
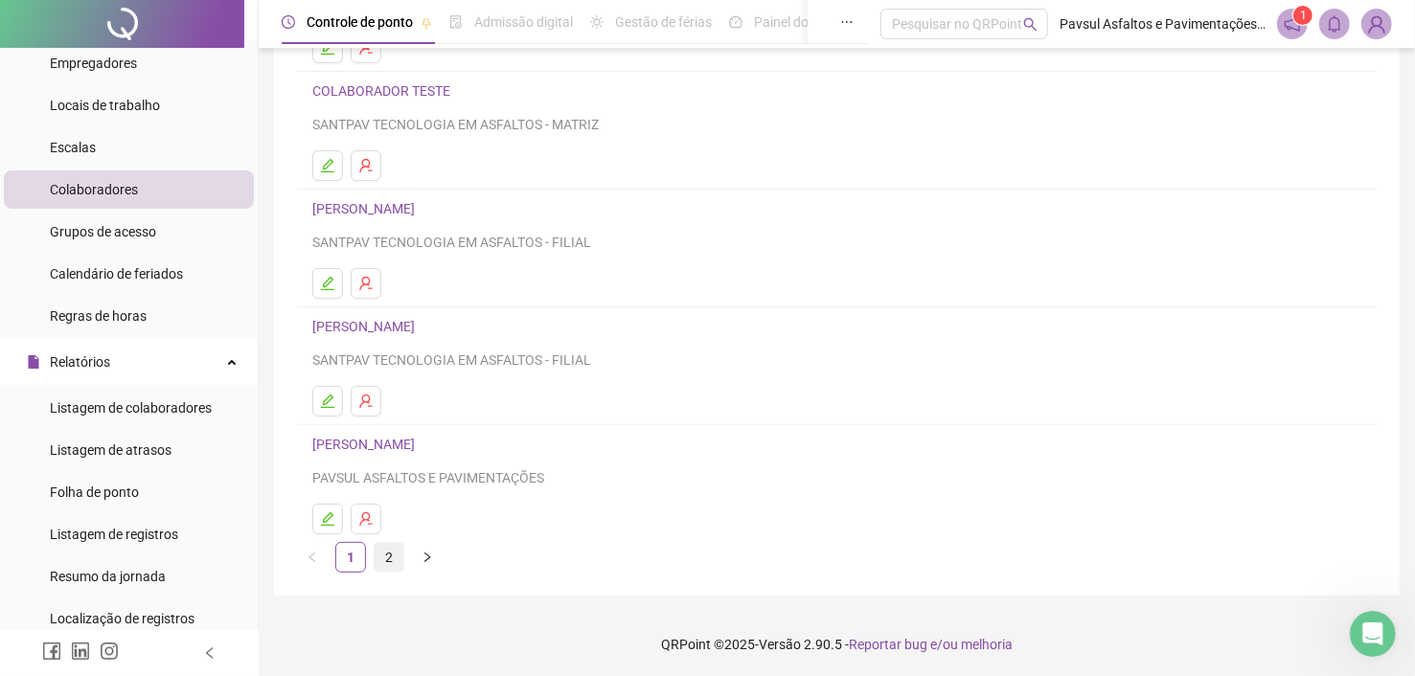
click at [400, 559] on link "2" at bounding box center [389, 557] width 29 height 29
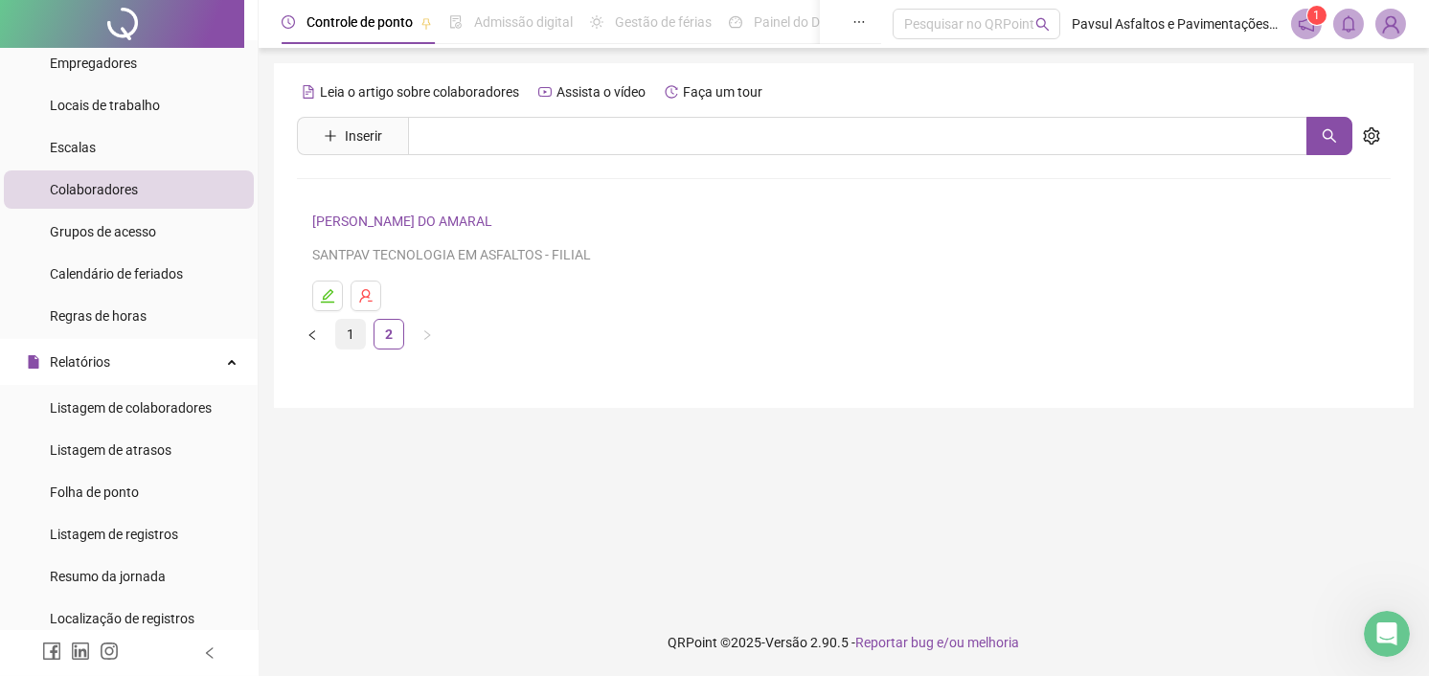
click at [354, 337] on link "1" at bounding box center [350, 334] width 29 height 29
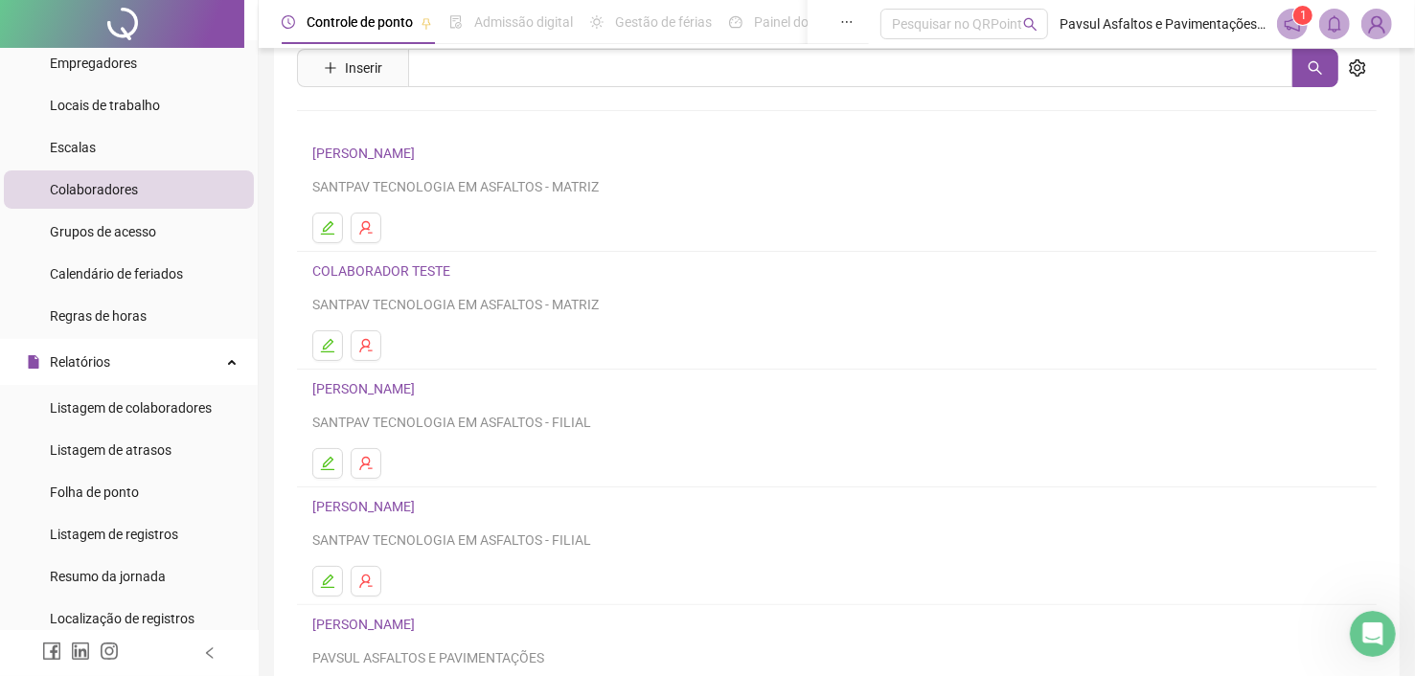
scroll to position [248, 0]
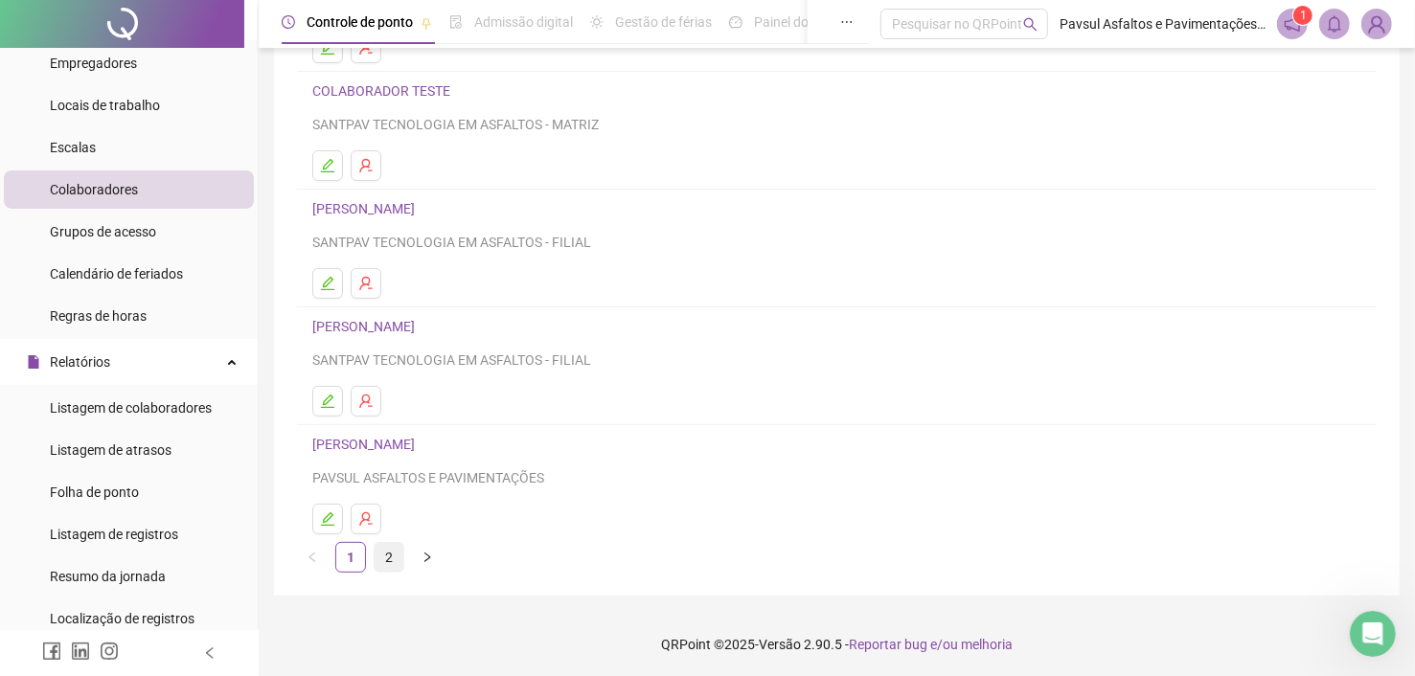
click at [385, 560] on link "2" at bounding box center [389, 557] width 29 height 29
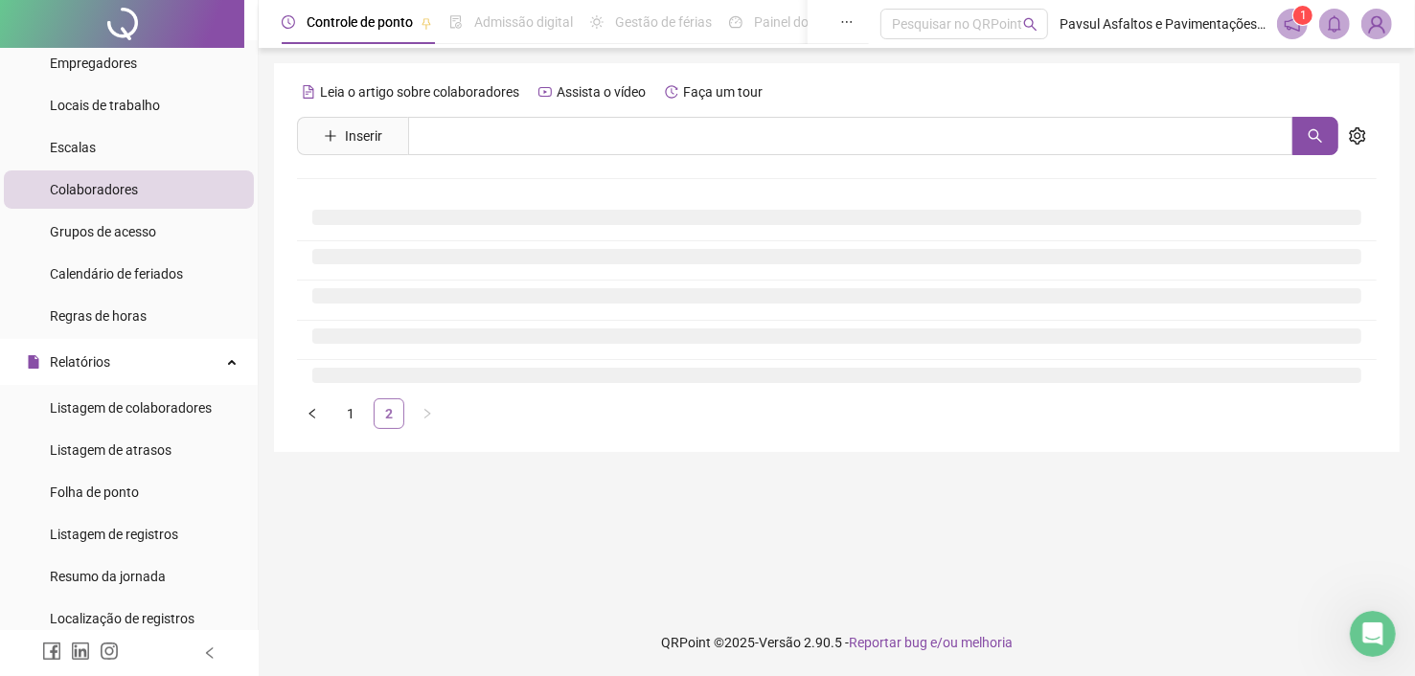
scroll to position [0, 0]
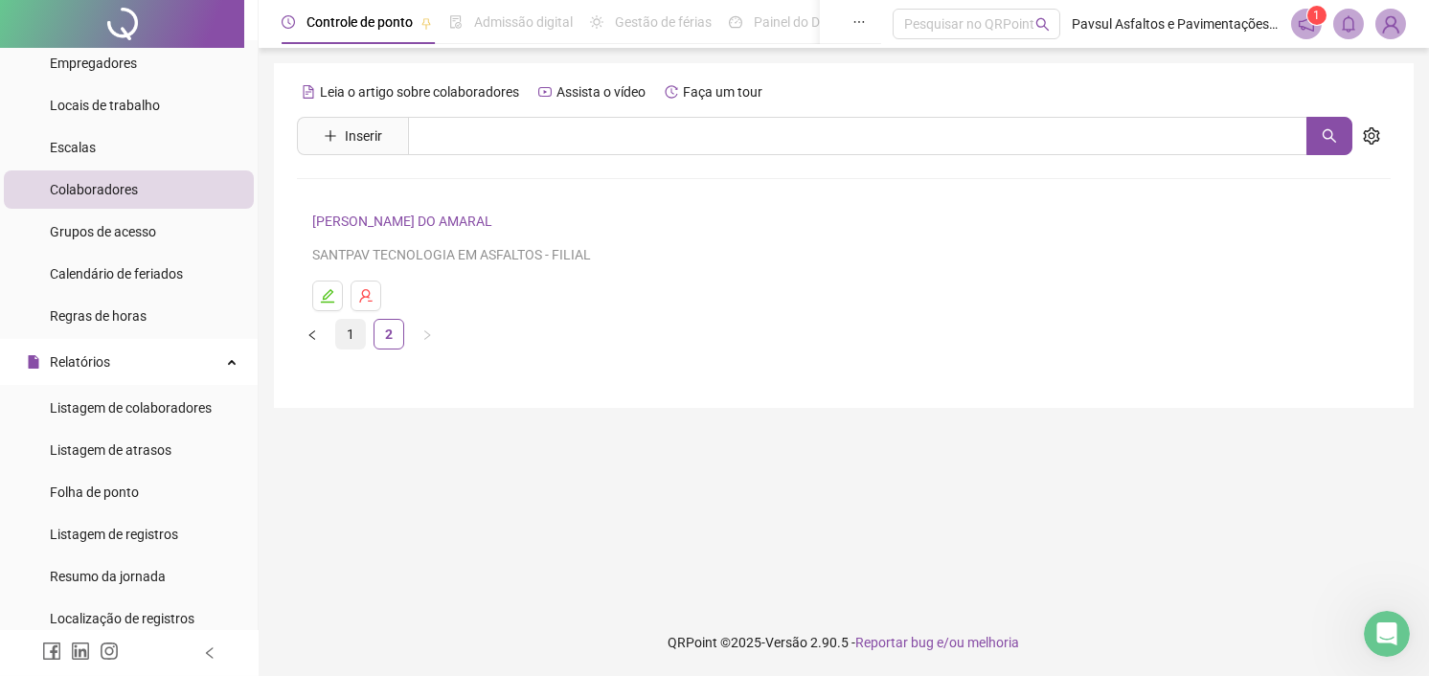
click at [352, 331] on link "1" at bounding box center [350, 334] width 29 height 29
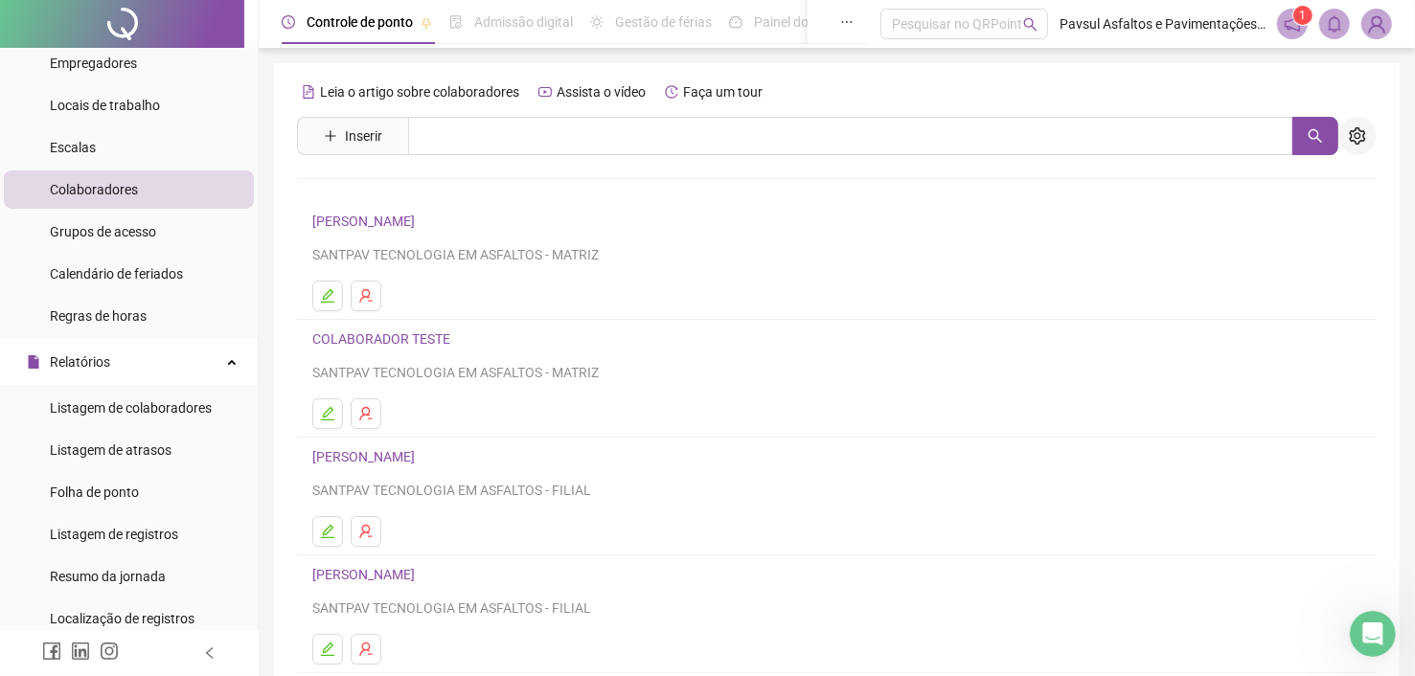
click at [1367, 139] on button "button" at bounding box center [1357, 136] width 38 height 38
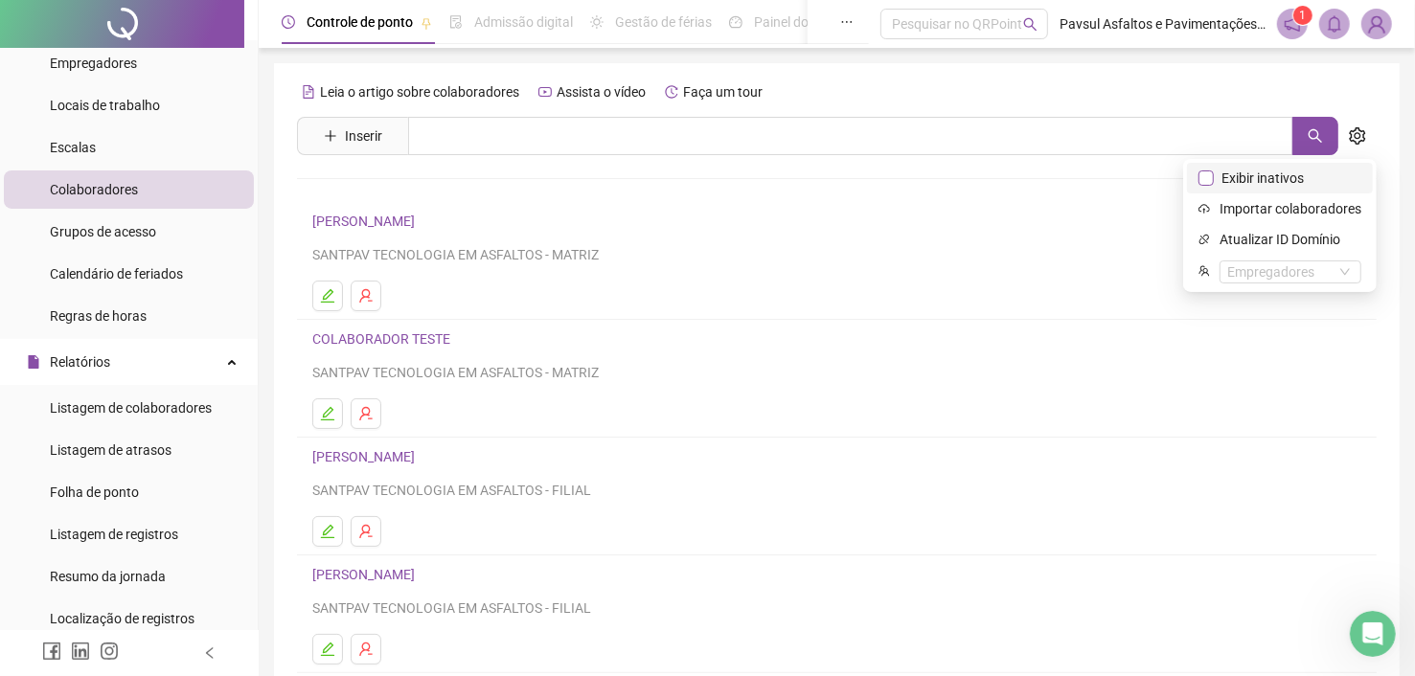
click at [1217, 183] on span "Exibir inativos" at bounding box center [1263, 178] width 98 height 21
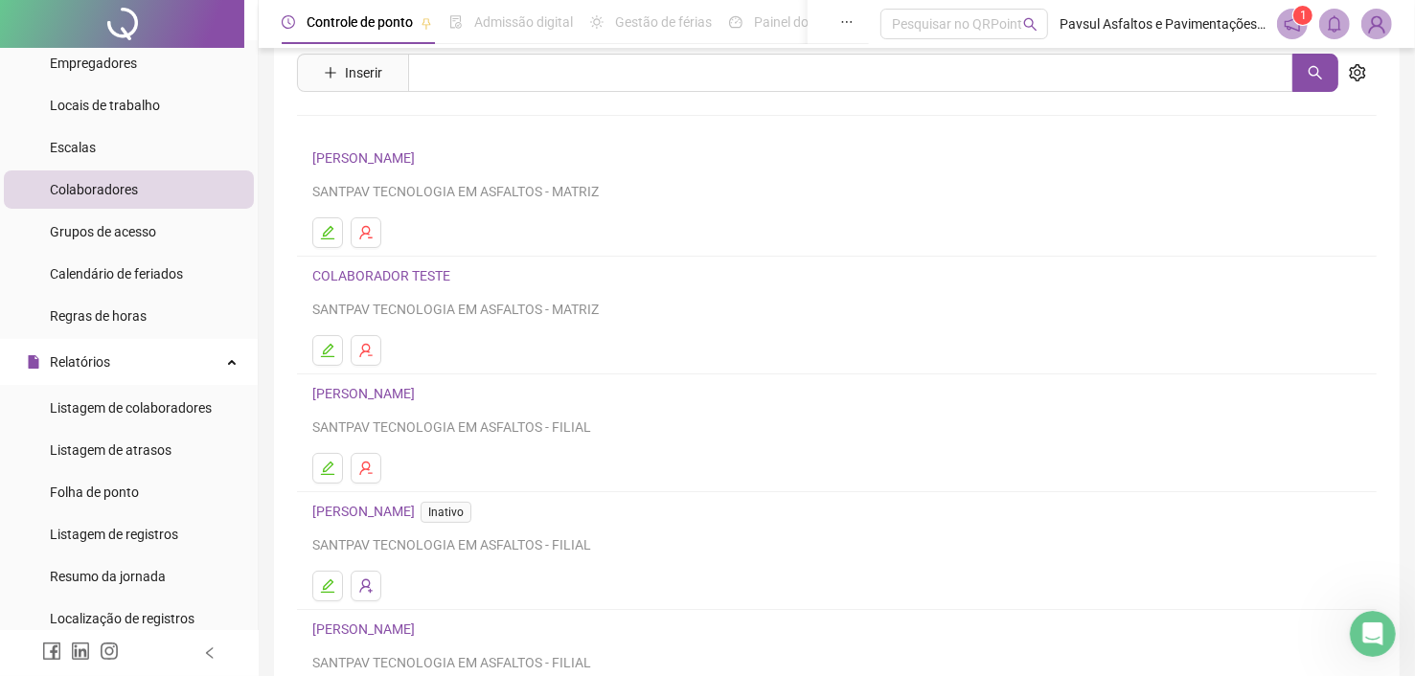
scroll to position [96, 0]
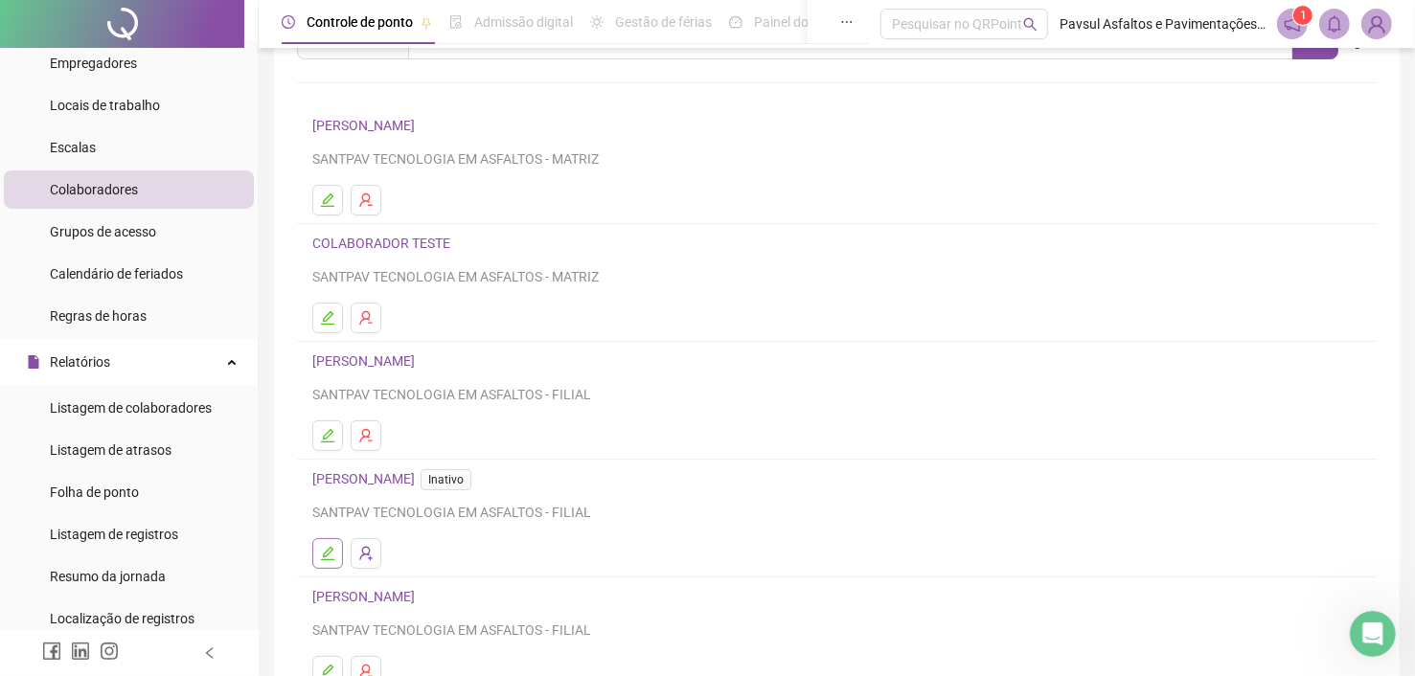
click at [338, 549] on button "button" at bounding box center [327, 553] width 31 height 31
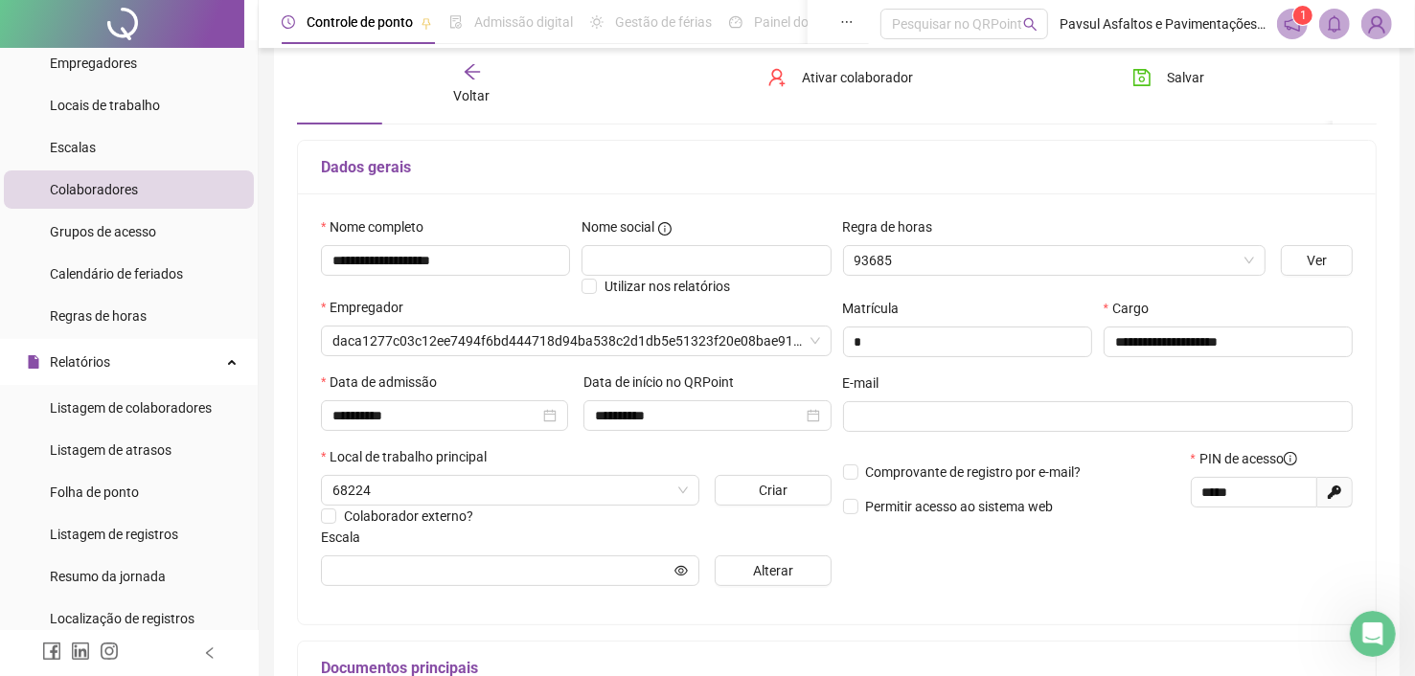
scroll to position [105, 0]
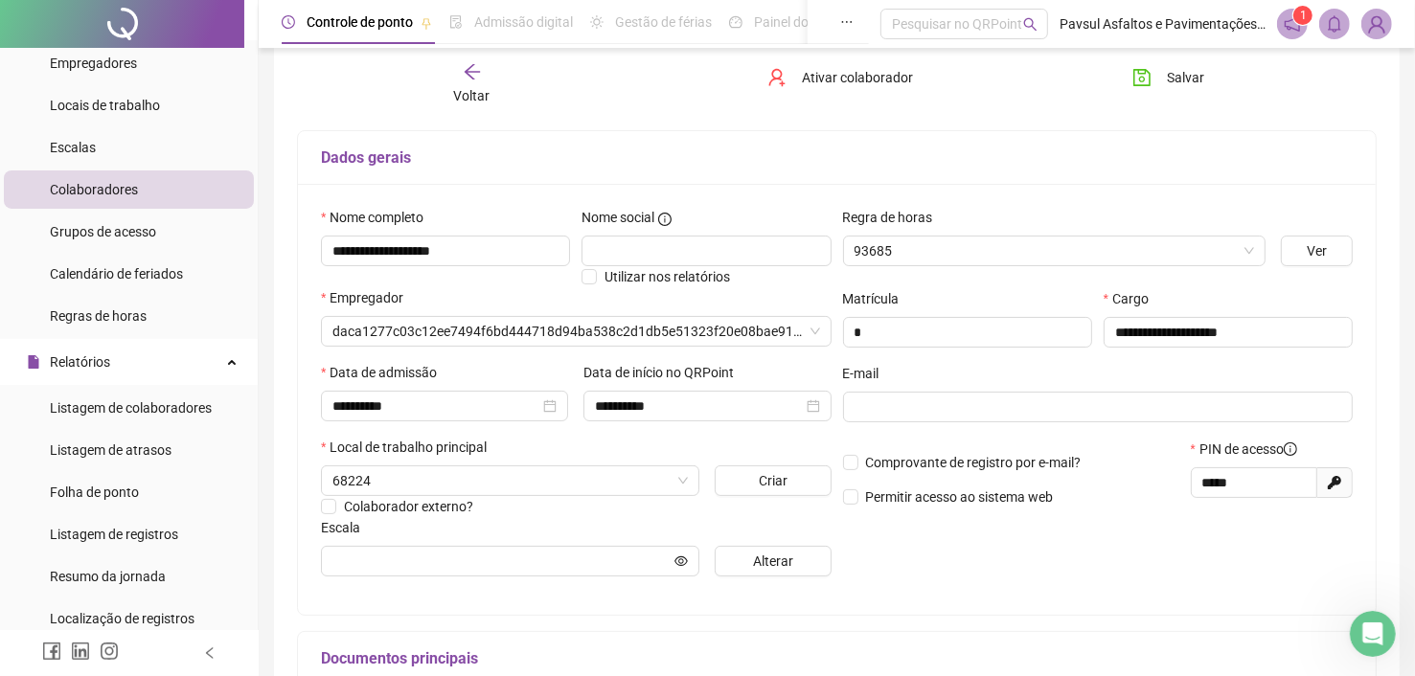
type input "**********"
click at [824, 75] on span "Ativar colaborador" at bounding box center [857, 77] width 111 height 21
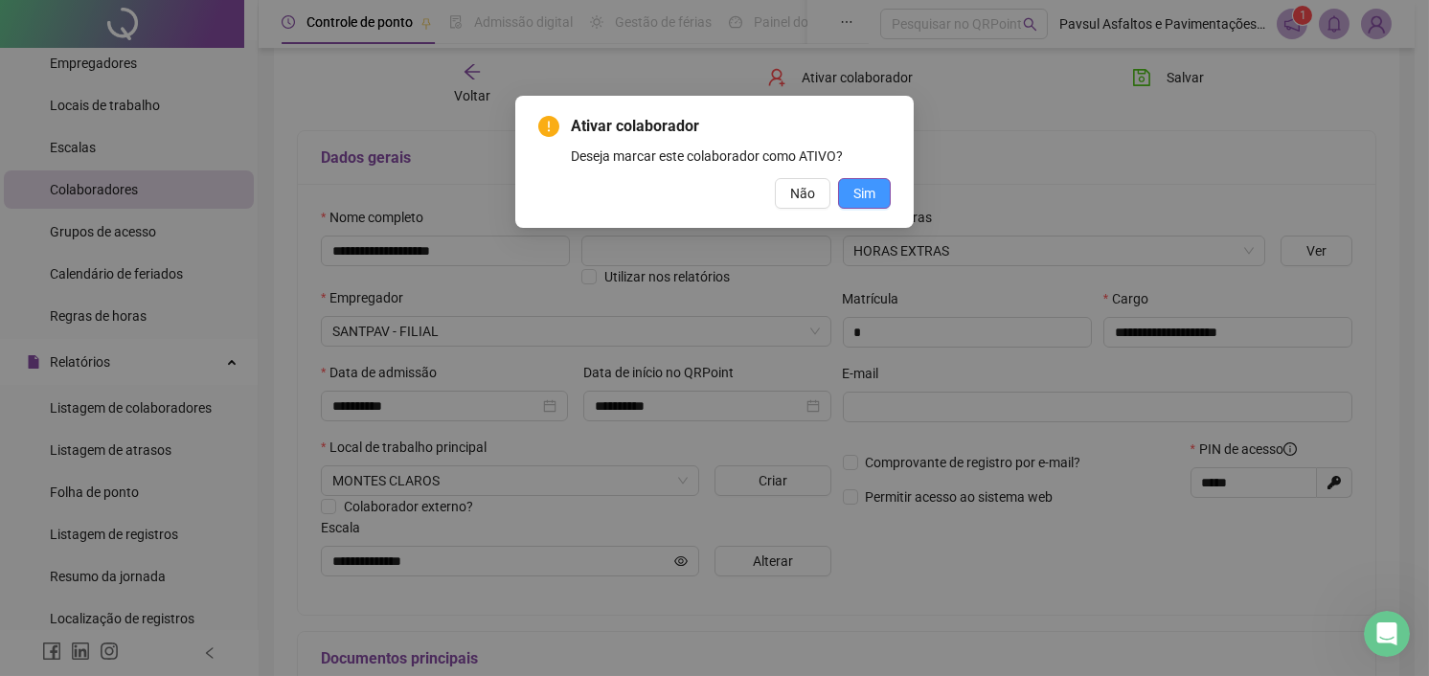
click at [859, 190] on span "Sim" at bounding box center [865, 193] width 22 height 21
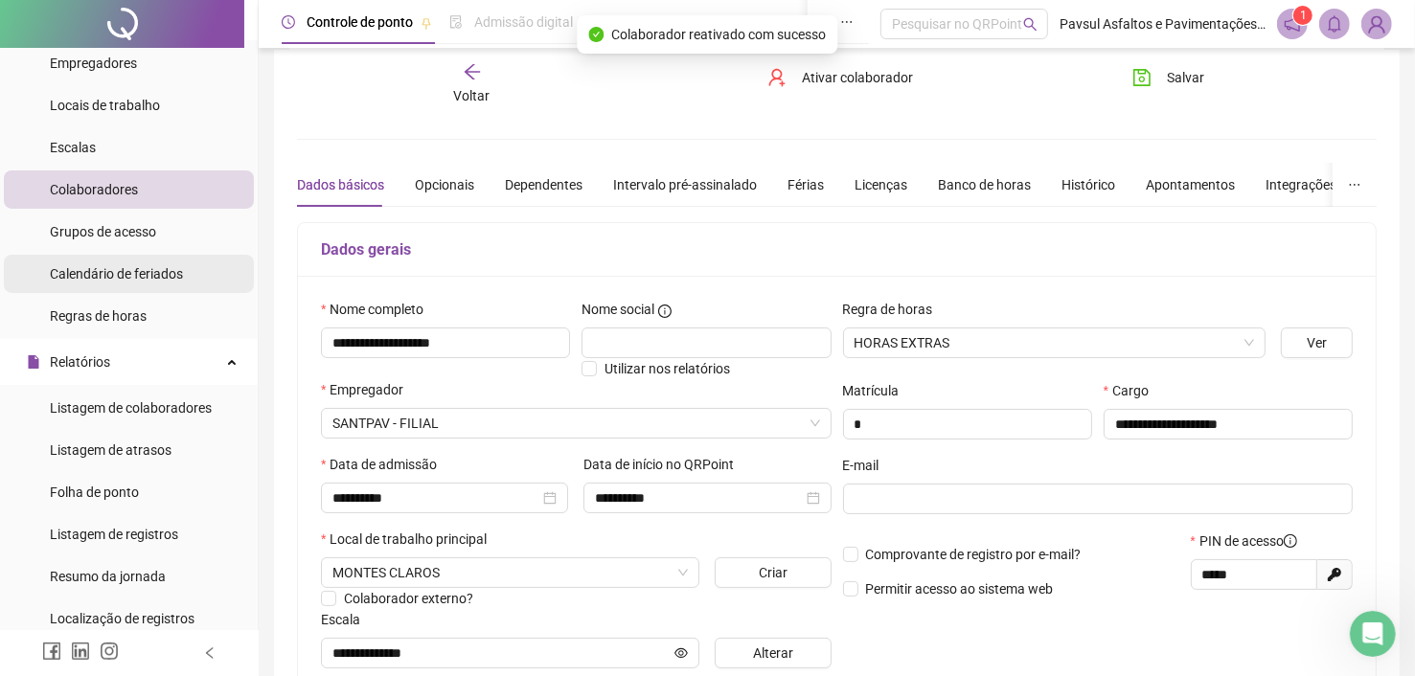
scroll to position [10, 0]
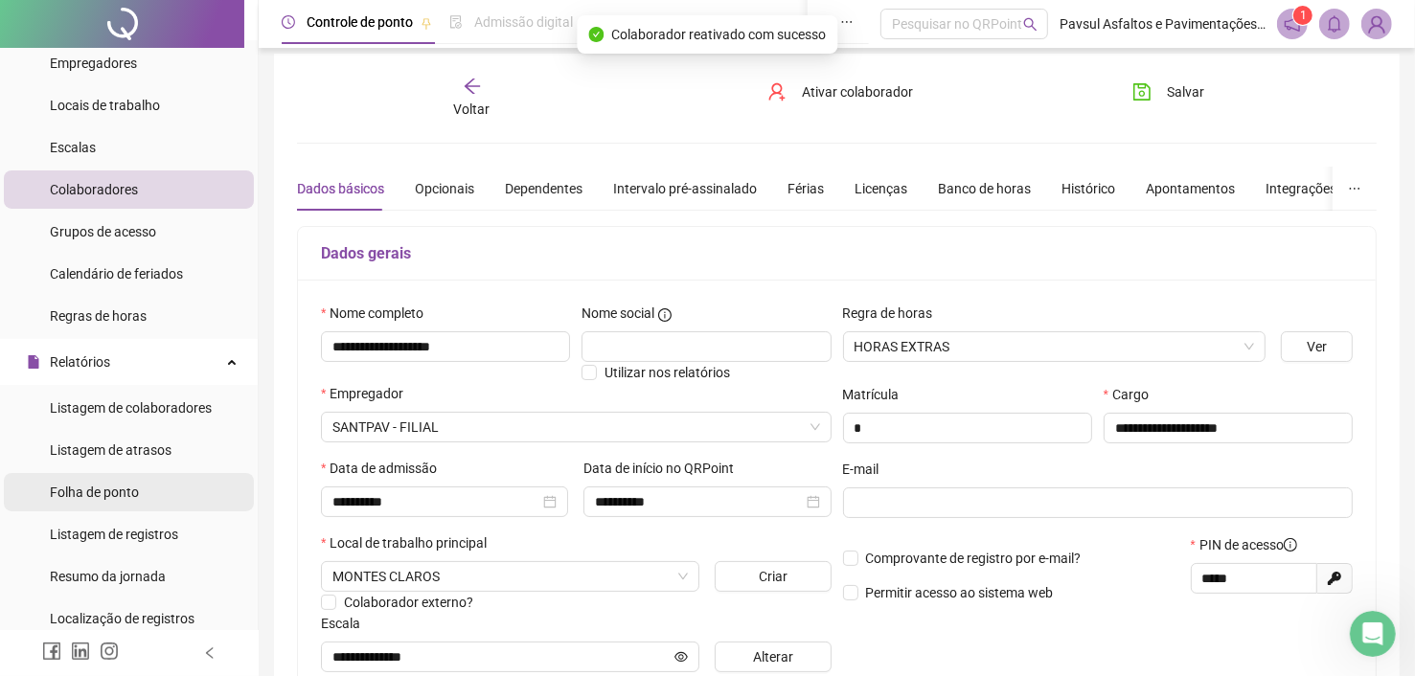
click at [99, 485] on span "Folha de ponto" at bounding box center [94, 492] width 89 height 15
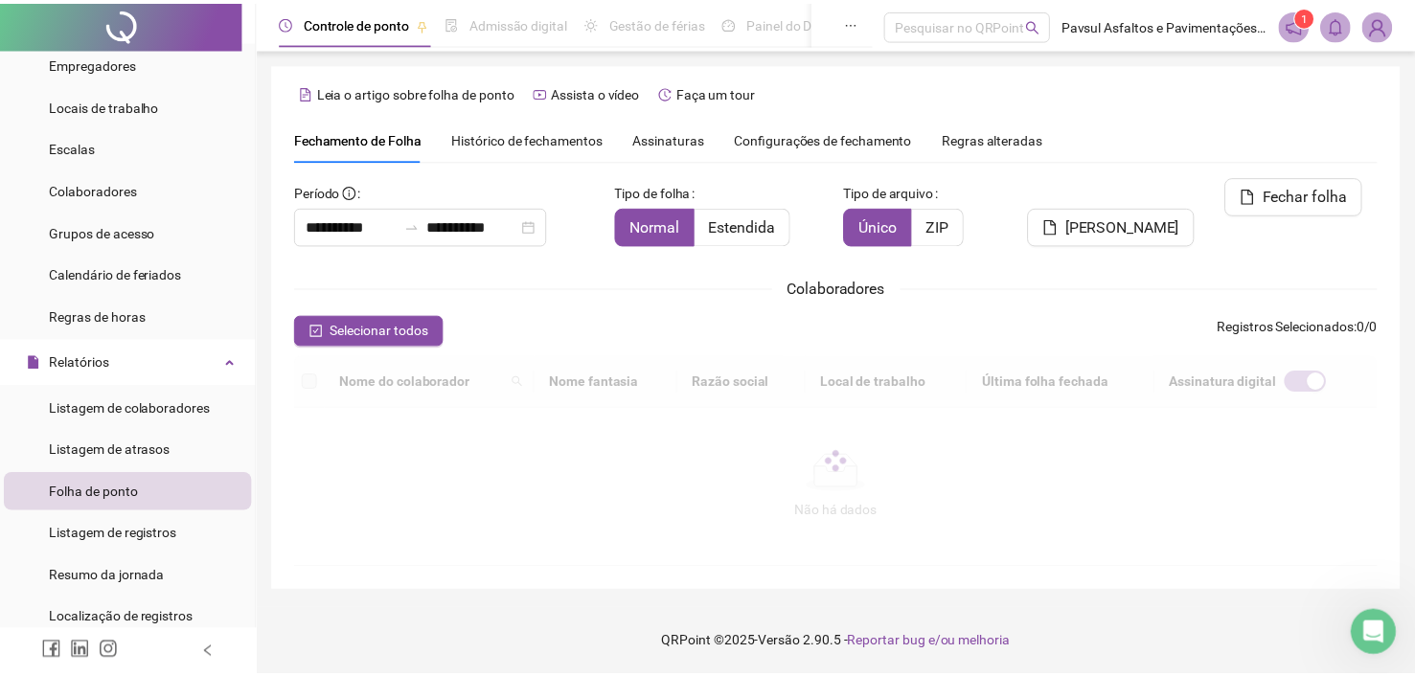
scroll to position [54, 0]
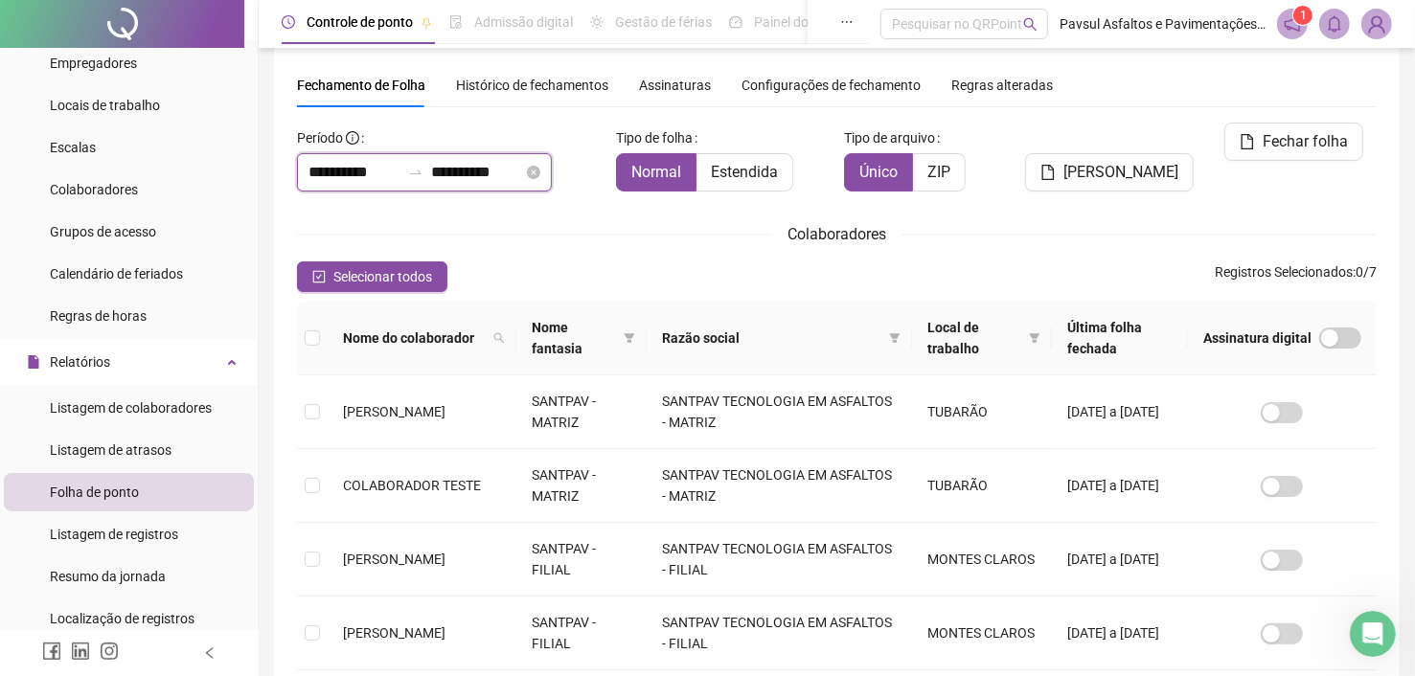
click at [523, 166] on input "**********" at bounding box center [477, 172] width 92 height 23
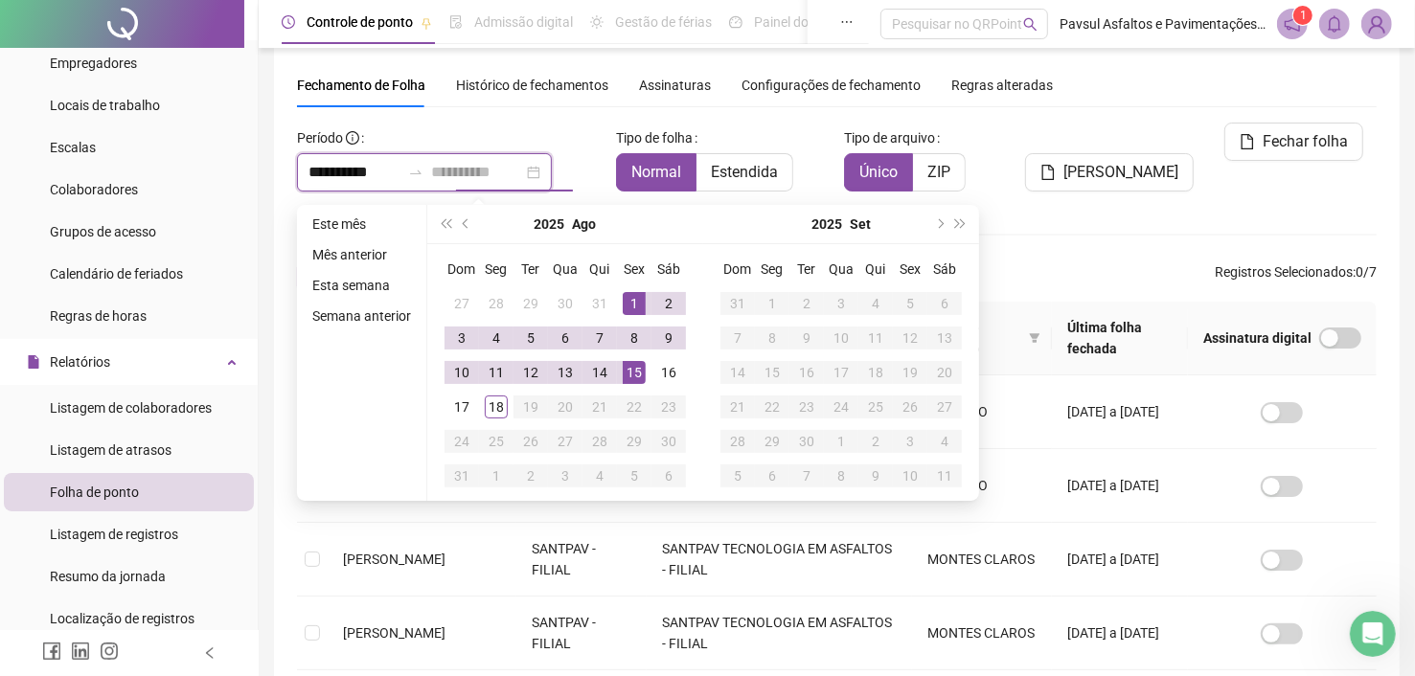
type input "**********"
click at [633, 377] on div "15" at bounding box center [634, 372] width 23 height 23
type input "**********"
click at [1238, 141] on button "Fechar folha" at bounding box center [1293, 142] width 139 height 38
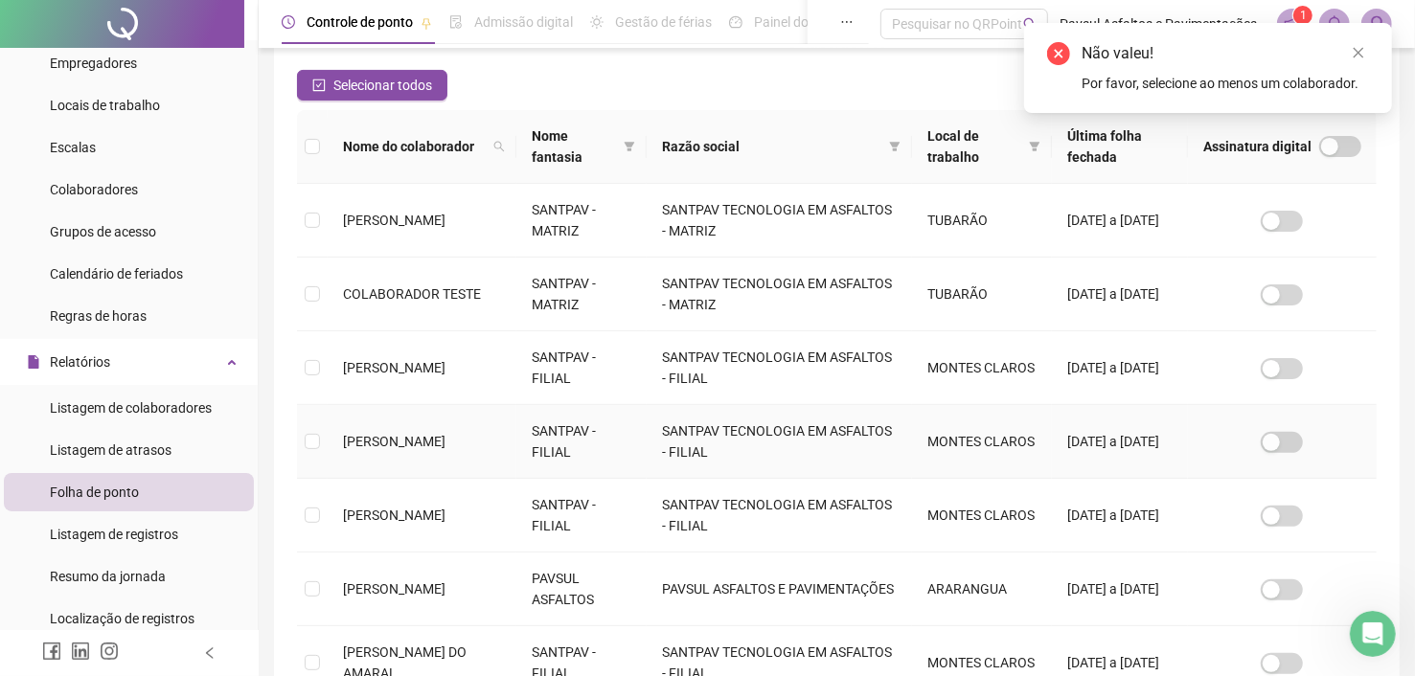
click at [320, 443] on td at bounding box center [312, 442] width 31 height 74
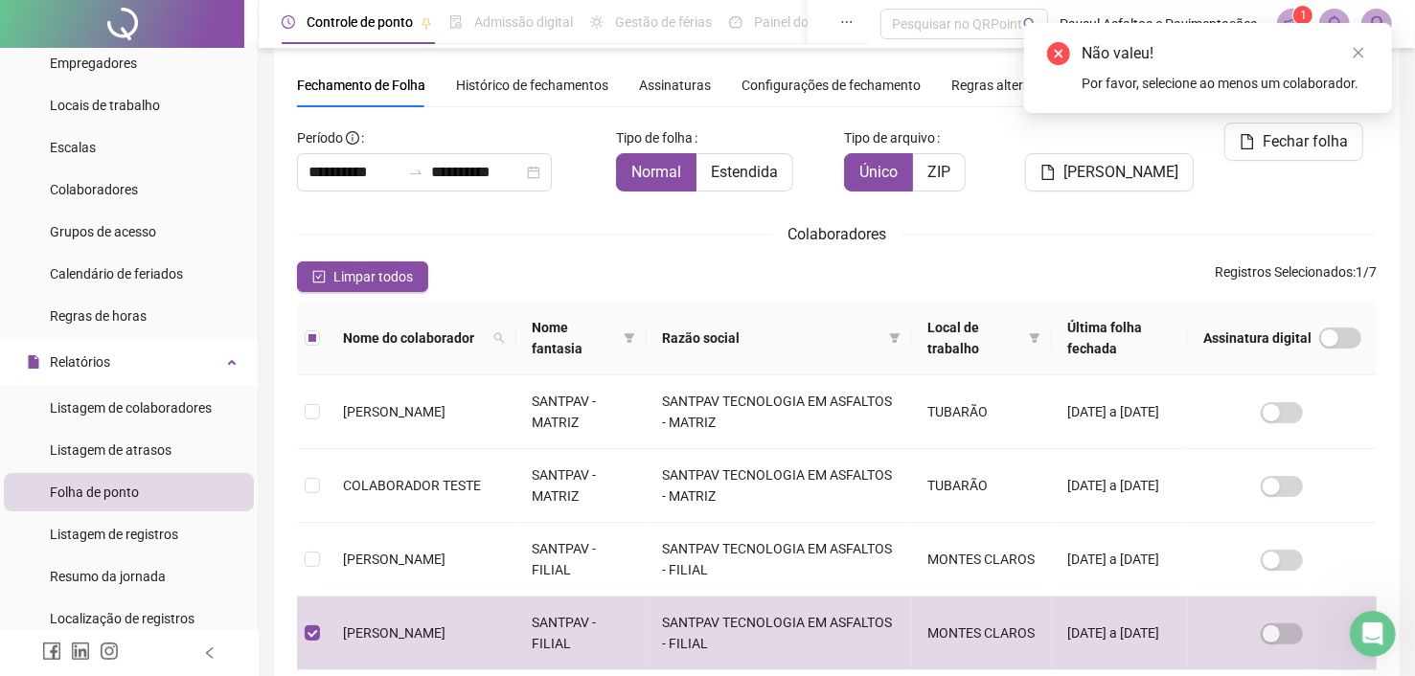
scroll to position [0, 0]
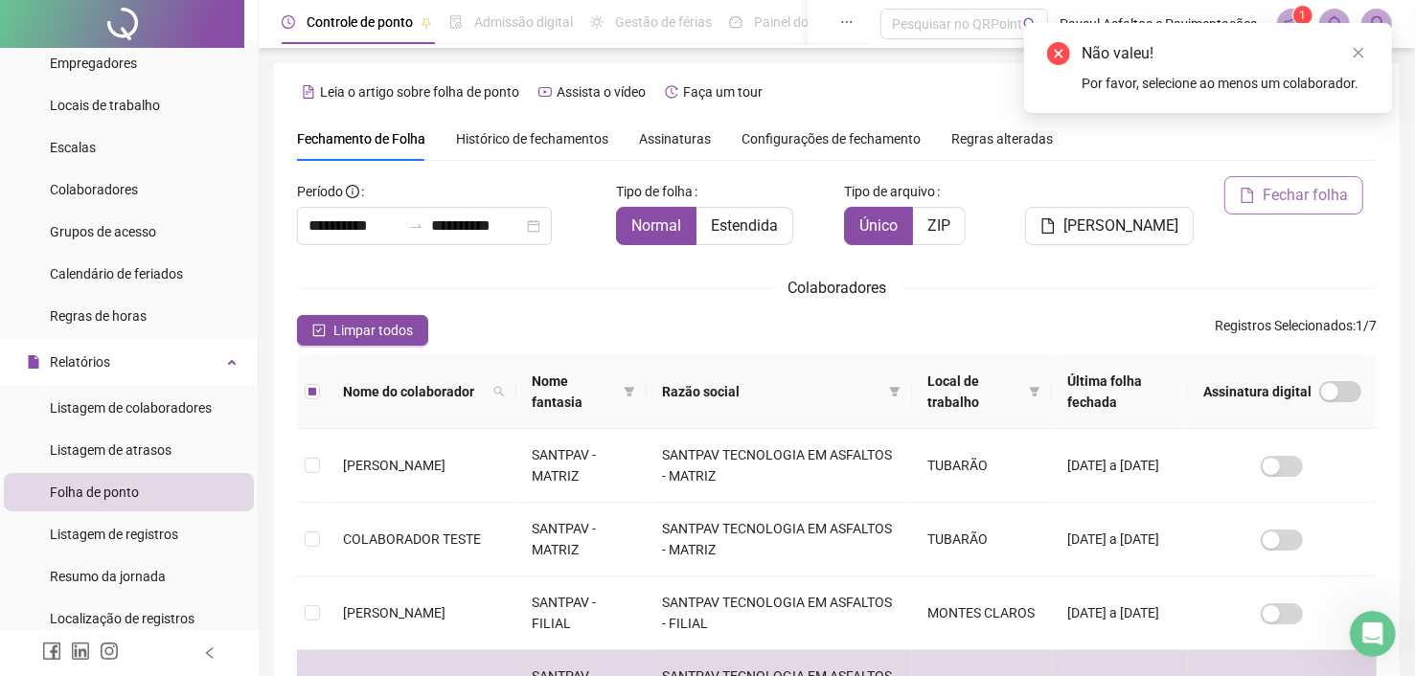
click at [1317, 200] on span "Fechar folha" at bounding box center [1305, 195] width 85 height 23
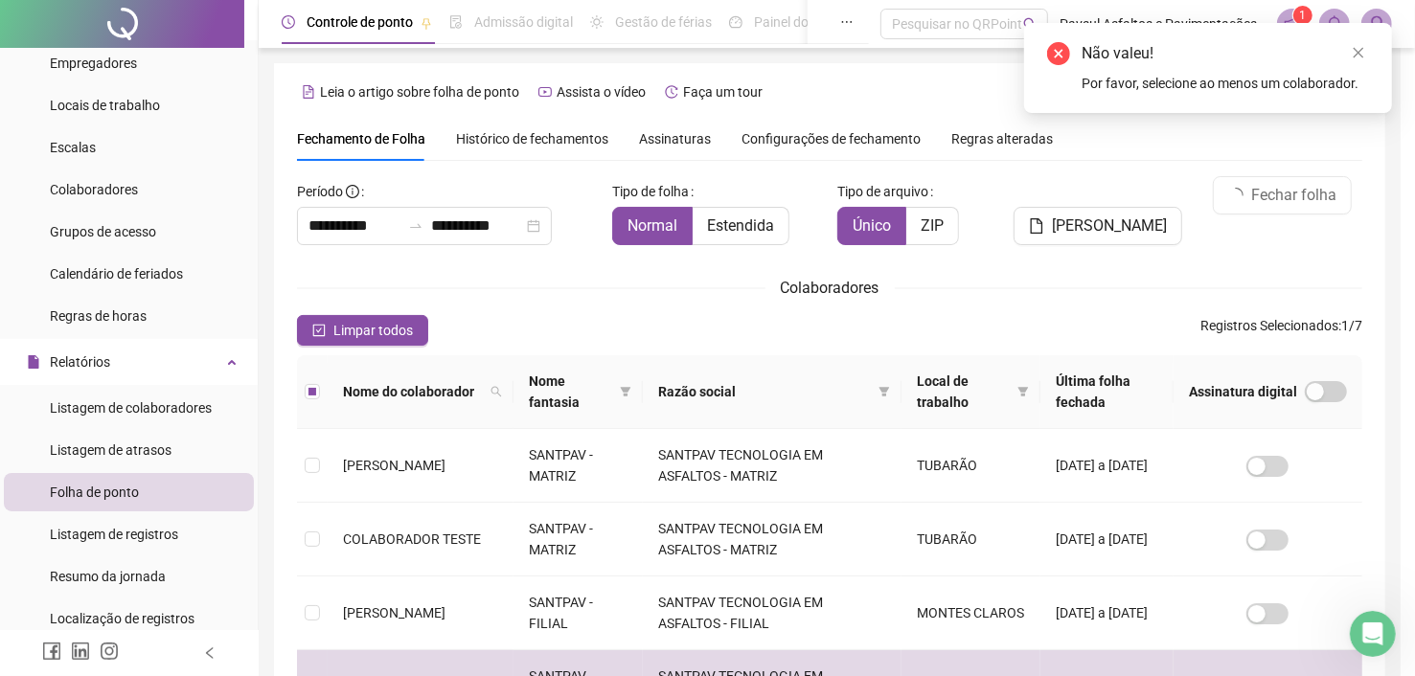
scroll to position [54, 0]
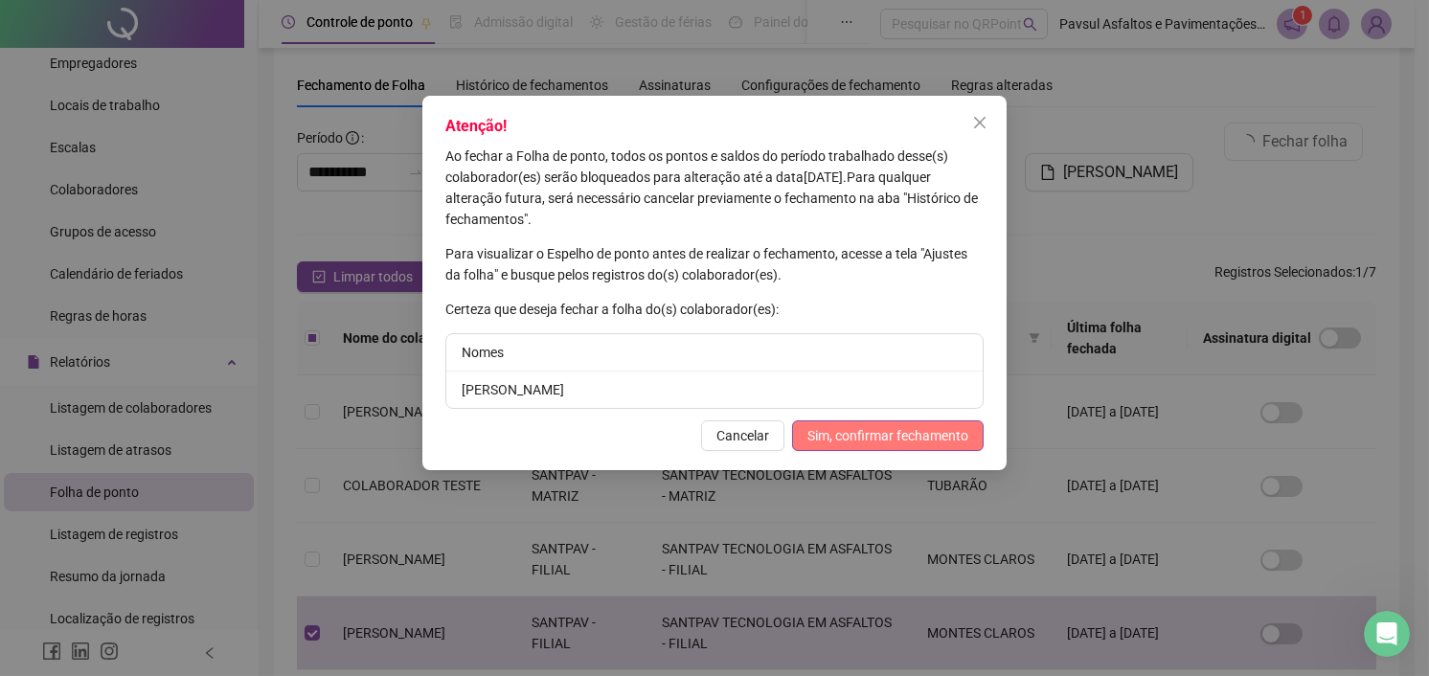
click at [857, 433] on span "Sim, confirmar fechamento" at bounding box center [888, 435] width 161 height 21
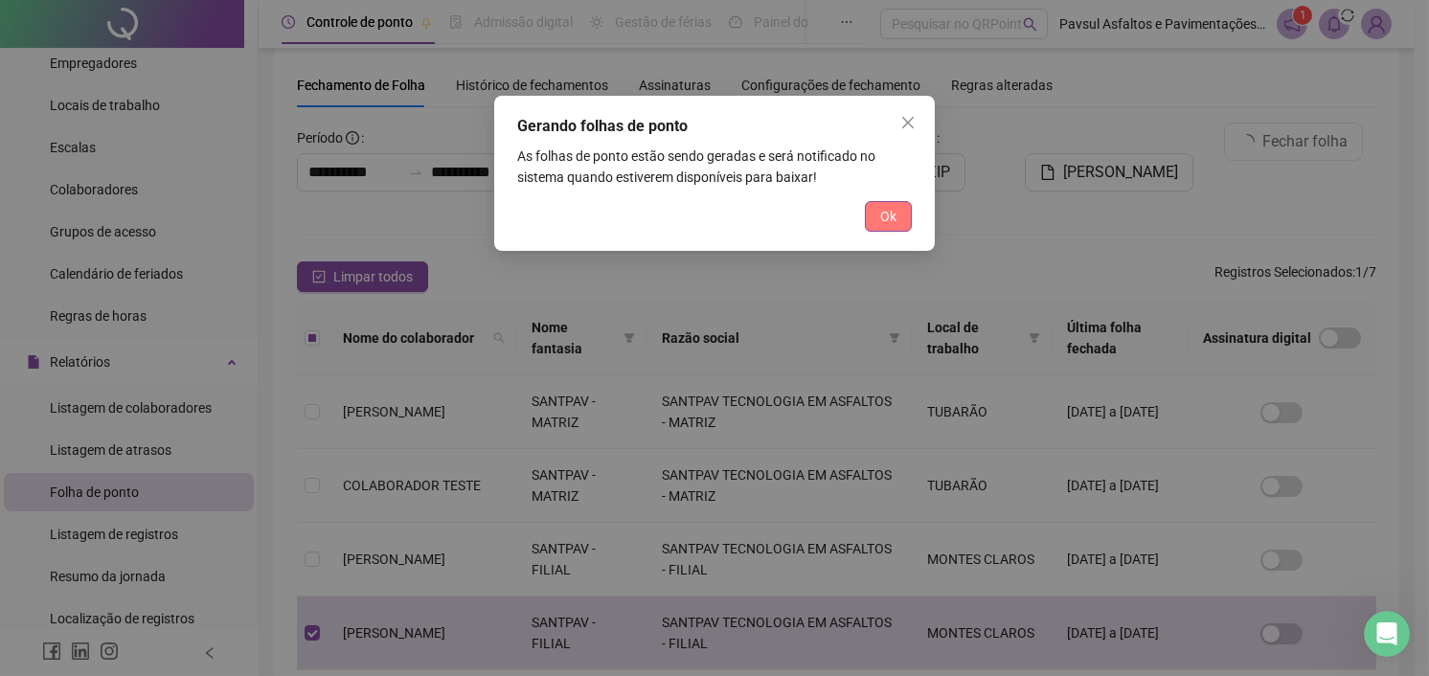
click at [869, 215] on button "Ok" at bounding box center [888, 216] width 47 height 31
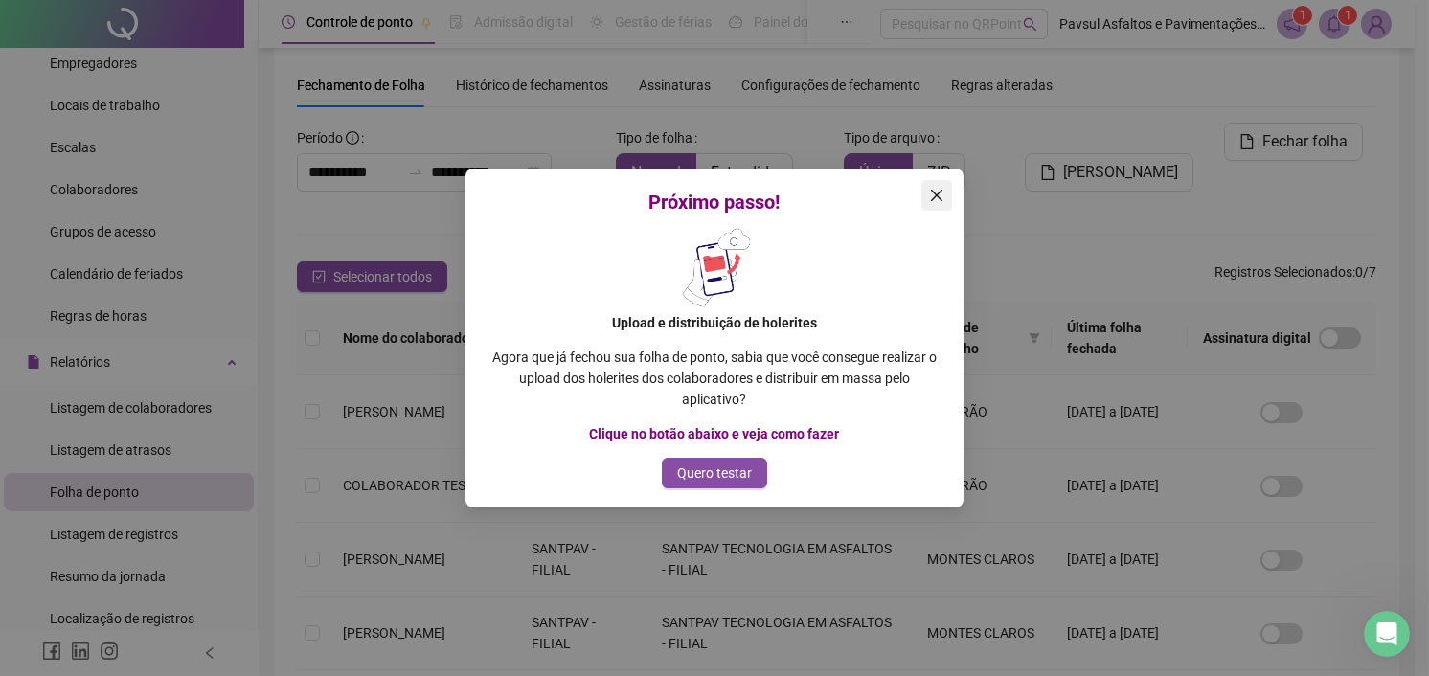
click at [944, 194] on icon "close" at bounding box center [936, 195] width 15 height 15
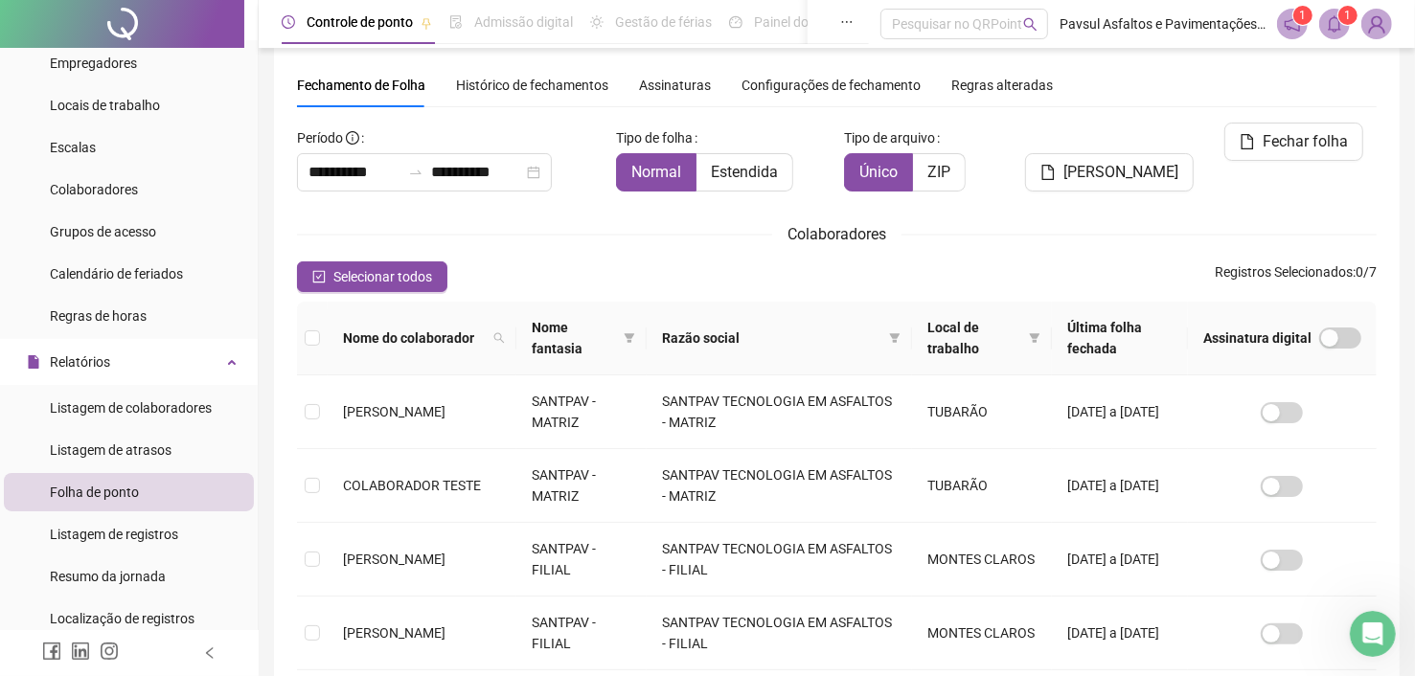
click at [1329, 26] on icon "bell" at bounding box center [1334, 23] width 13 height 17
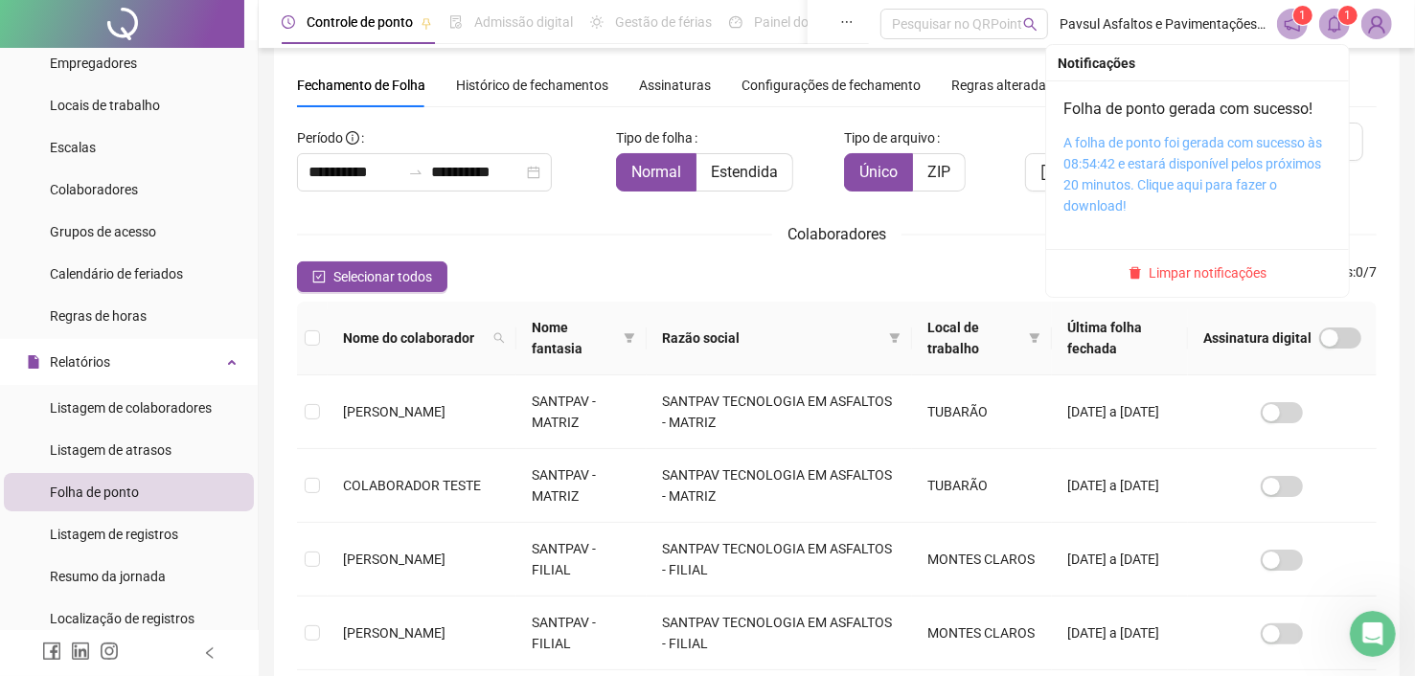
click at [1131, 190] on link "A folha de ponto foi gerada com sucesso às 08:54:42 e estará disponível pelos p…" at bounding box center [1192, 174] width 259 height 79
